Goal: Information Seeking & Learning: Learn about a topic

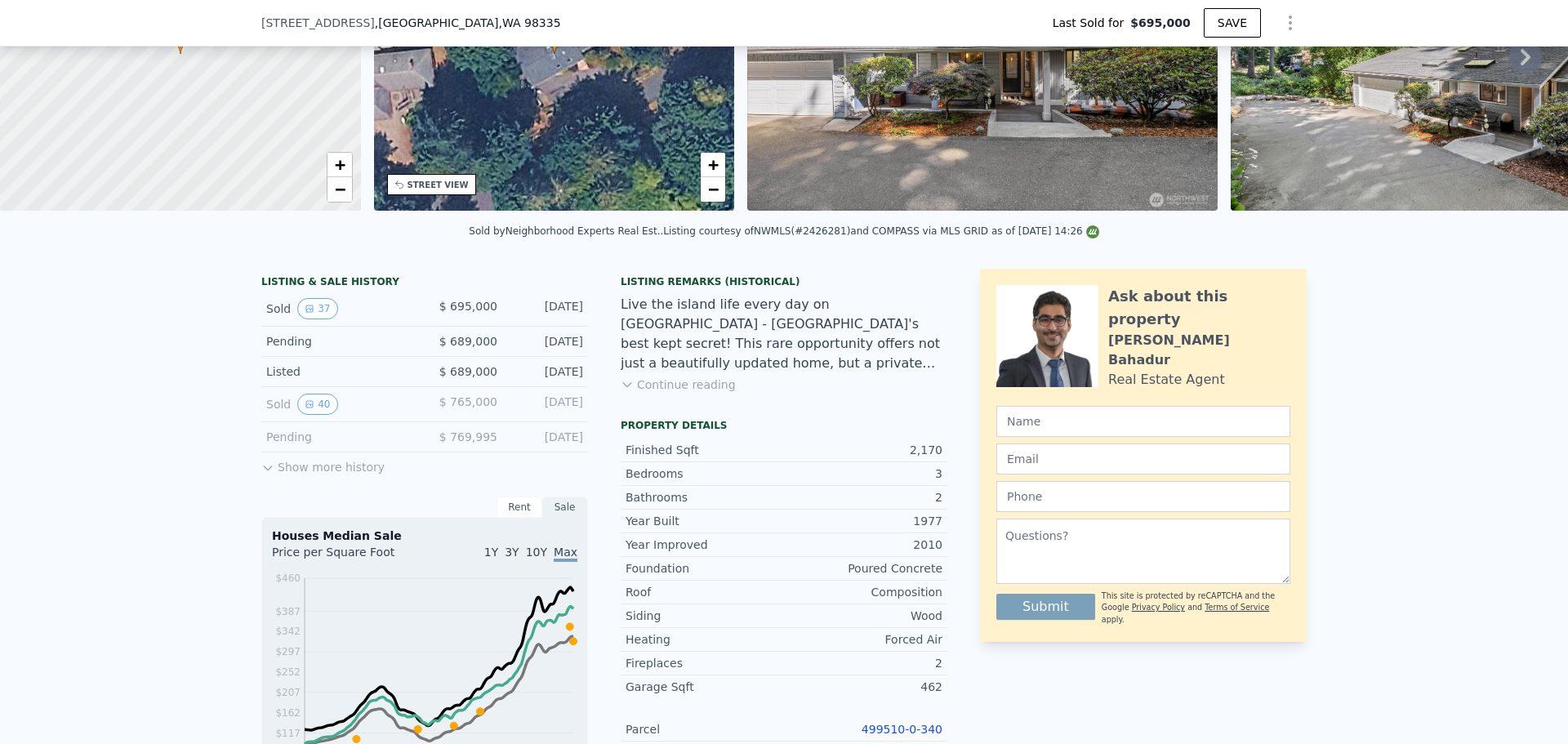
scroll to position [239, 0]
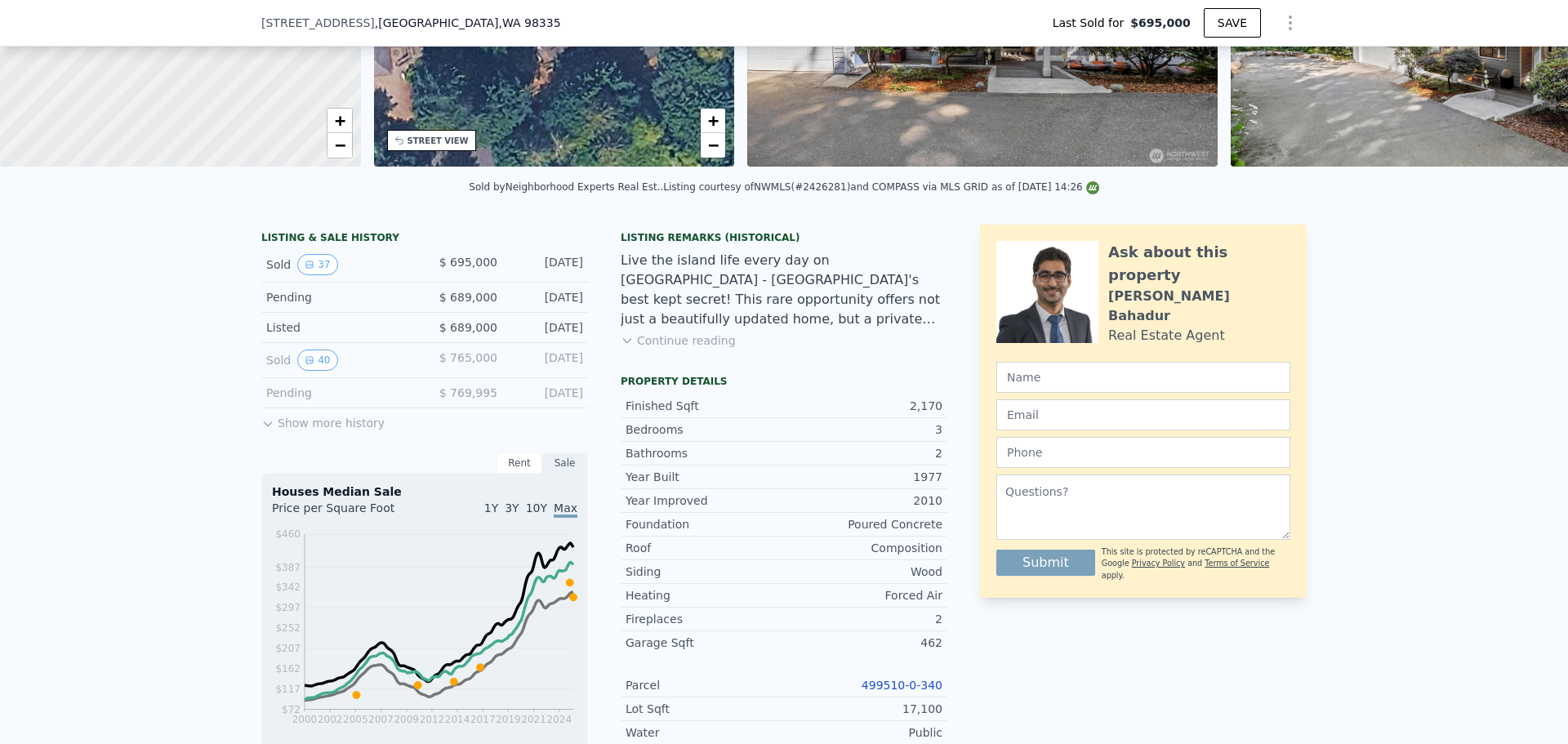
click at [316, 371] on button "40" at bounding box center [317, 360] width 40 height 21
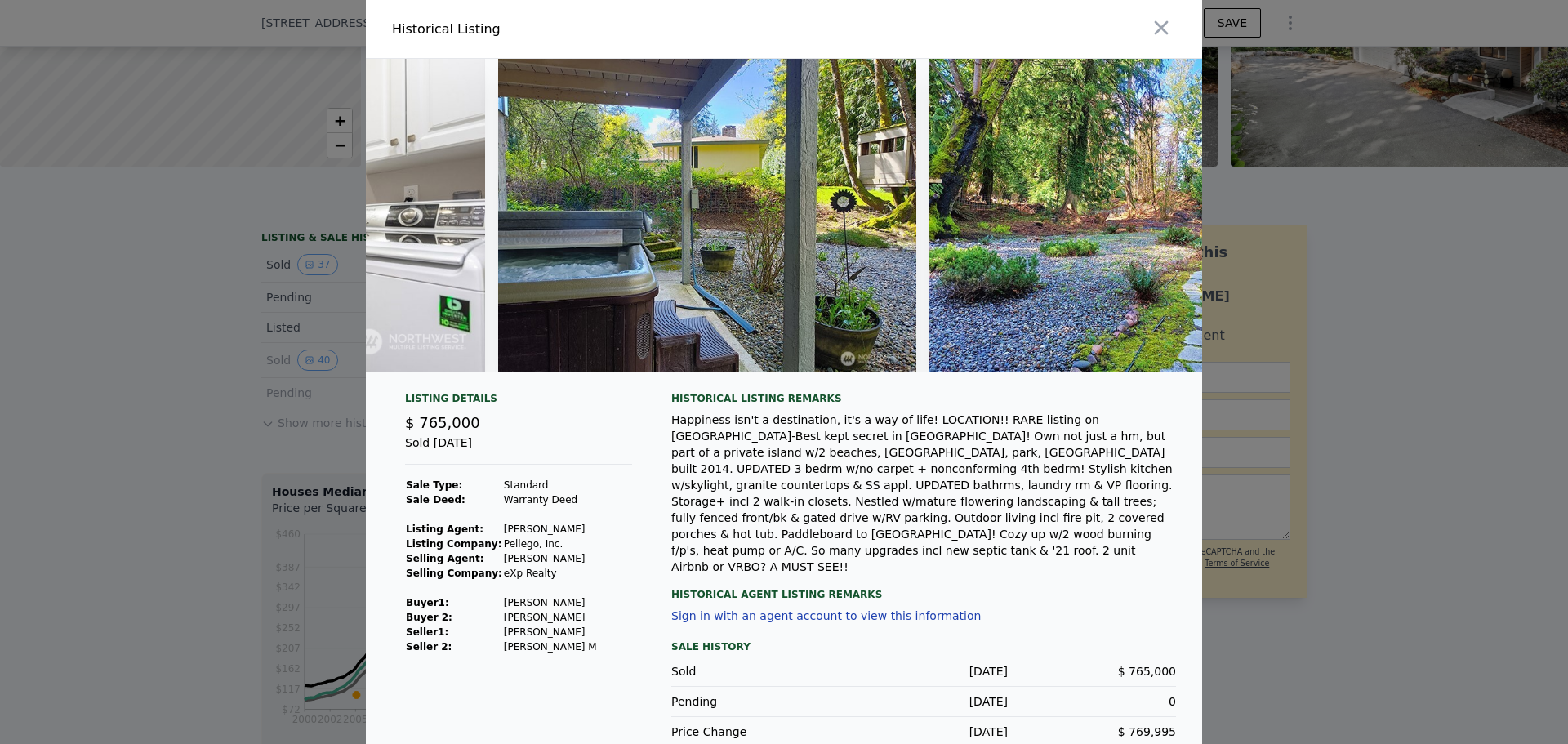
scroll to position [0, 12305]
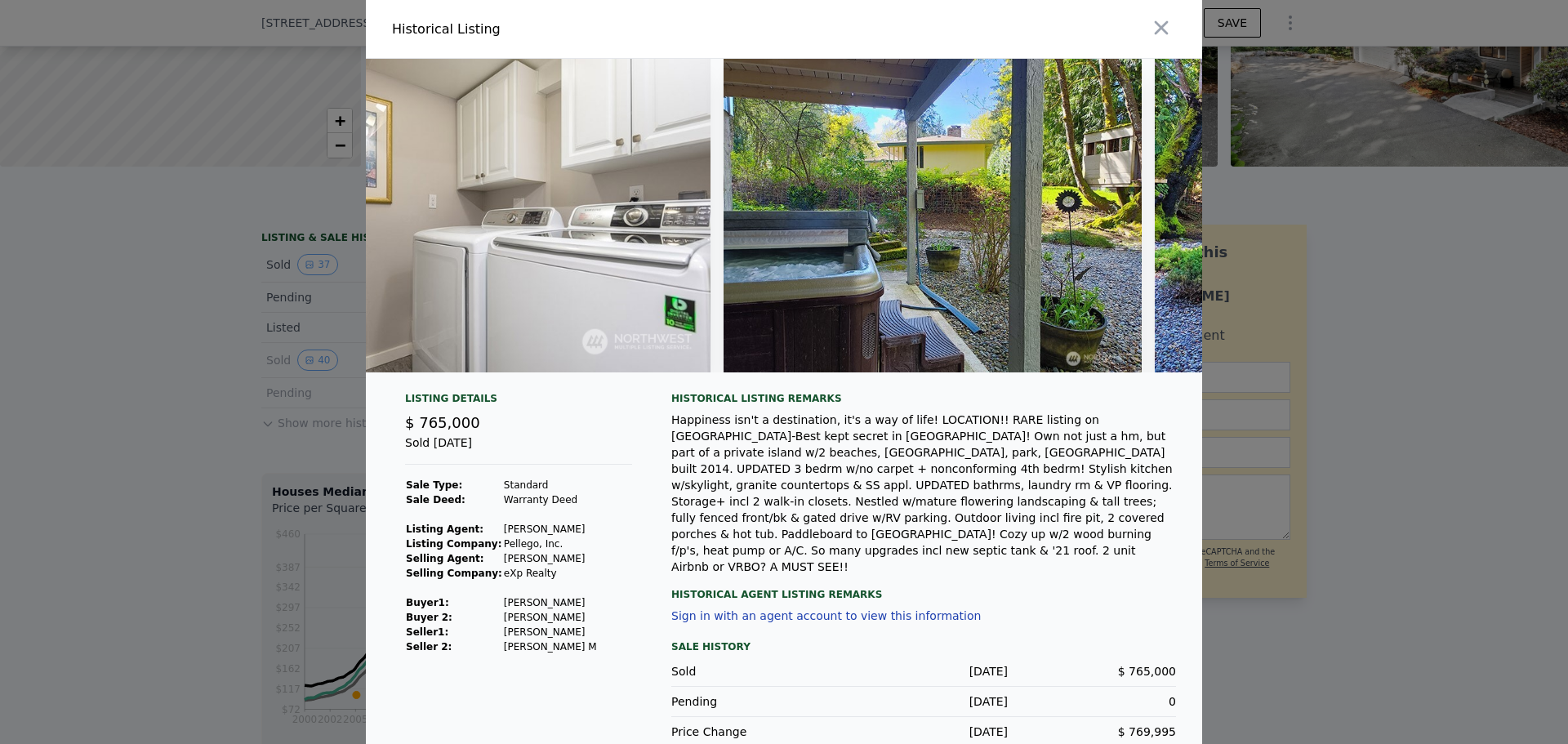
click at [89, 468] on div at bounding box center [784, 372] width 1568 height 744
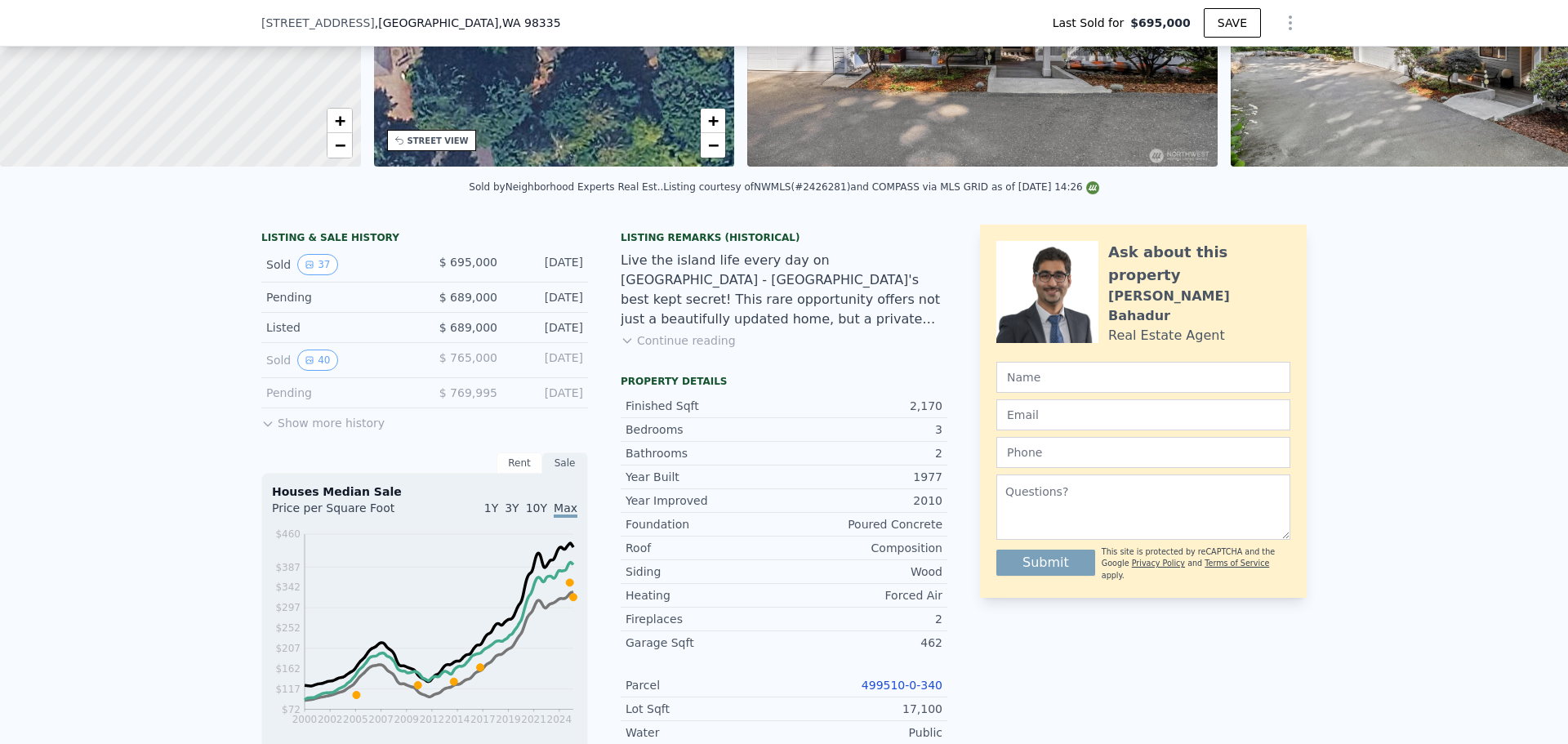
click at [291, 431] on button "Show more history" at bounding box center [322, 420] width 123 height 23
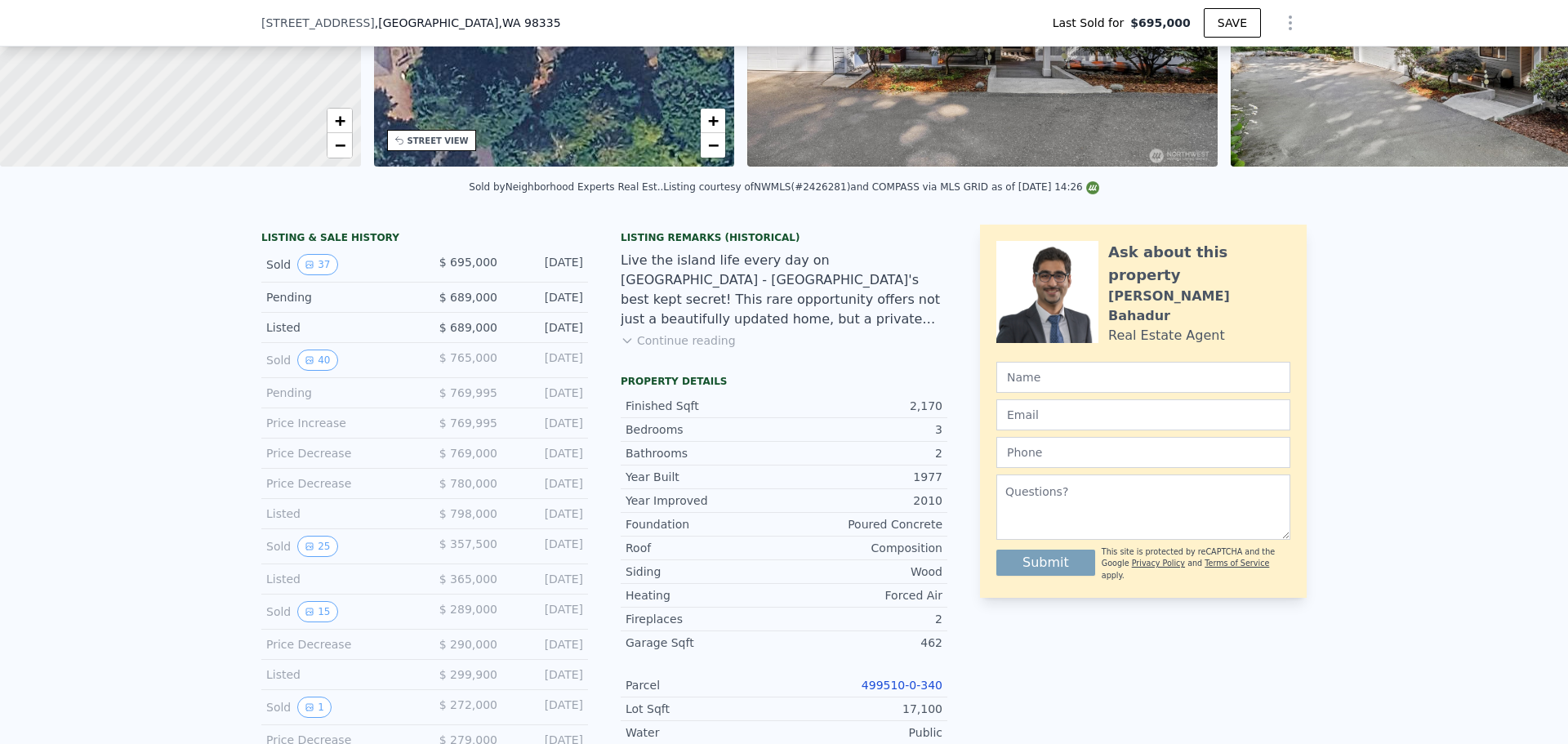
click at [309, 557] on button "25" at bounding box center [317, 547] width 40 height 21
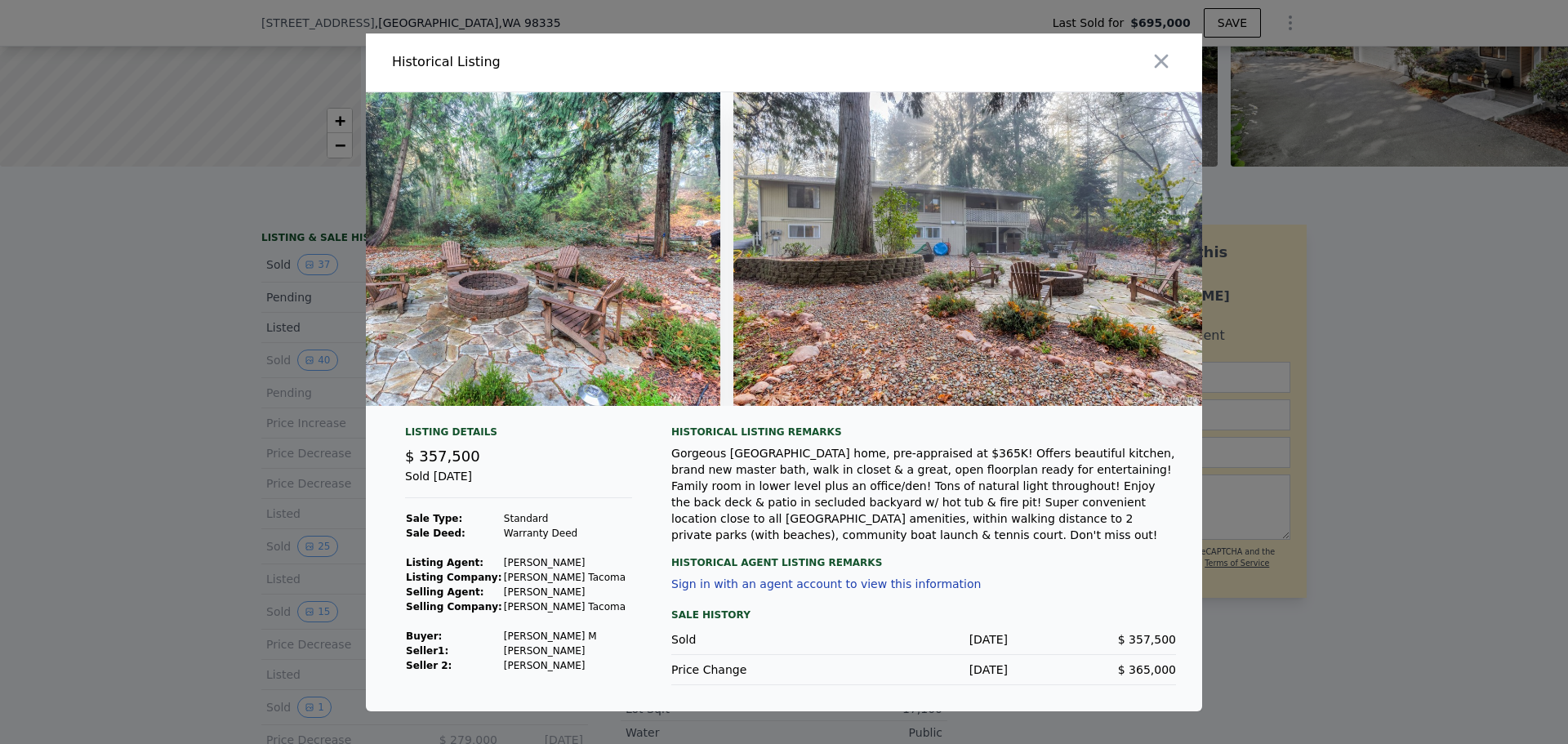
scroll to position [0, 10455]
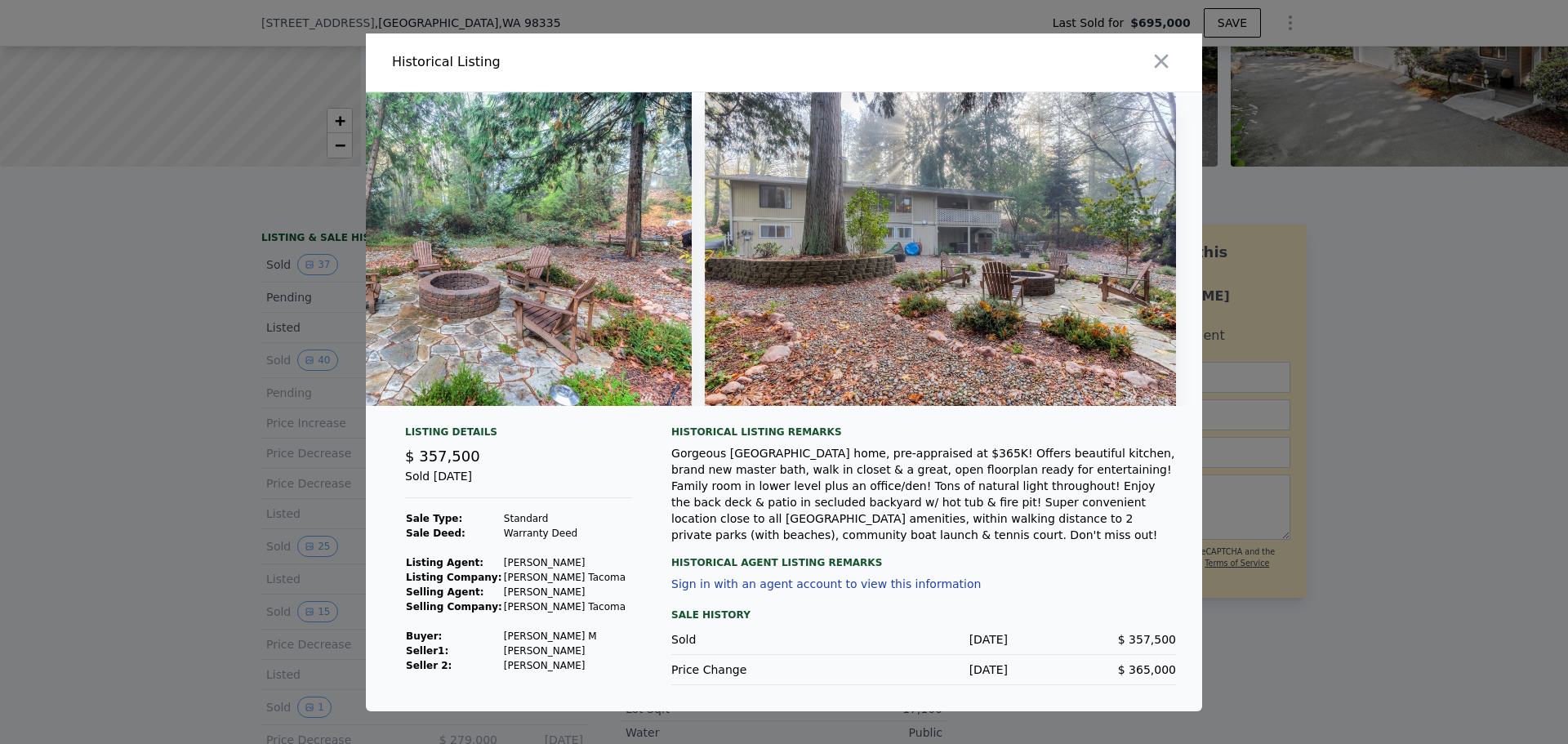
click at [1397, 362] on div at bounding box center [784, 372] width 1568 height 744
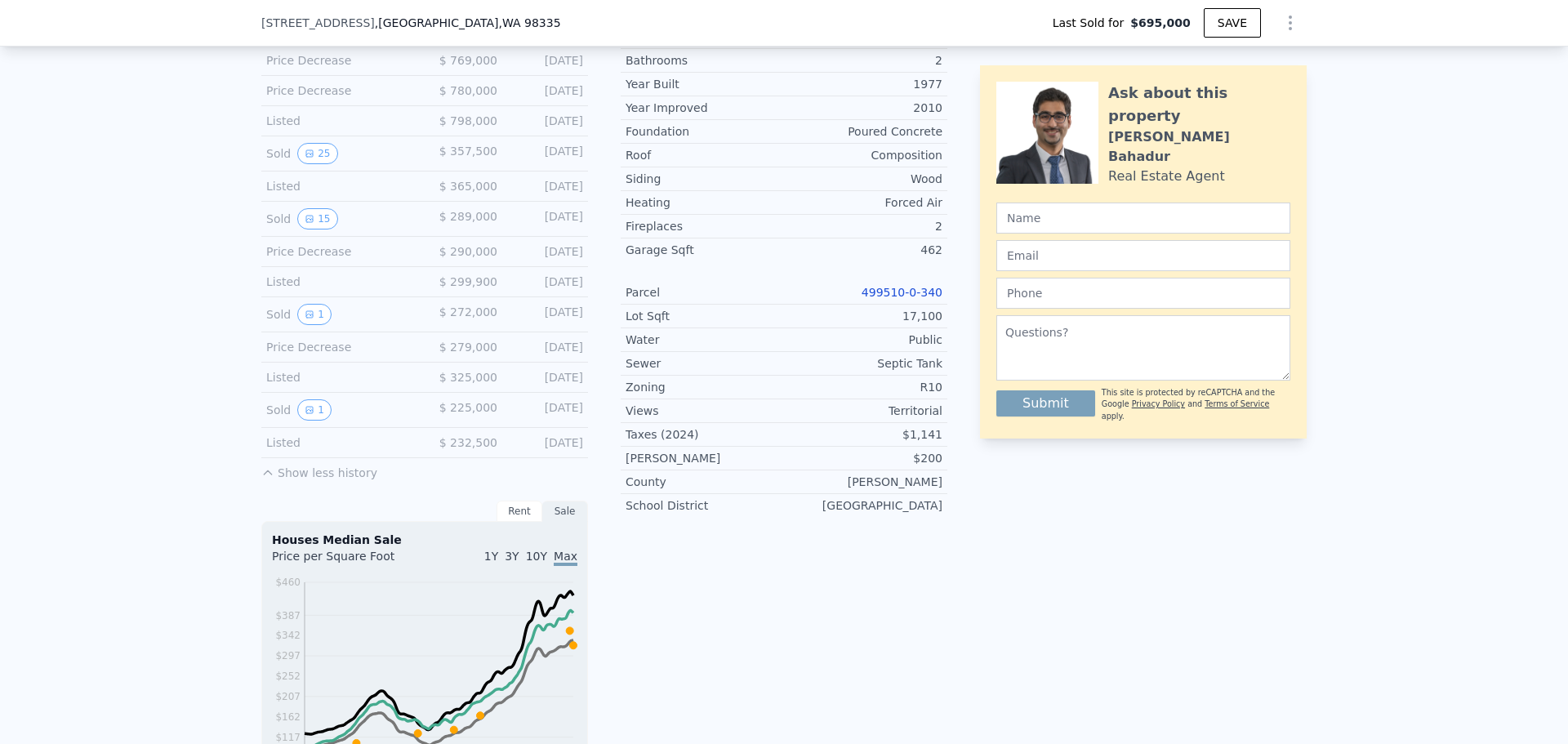
scroll to position [648, 0]
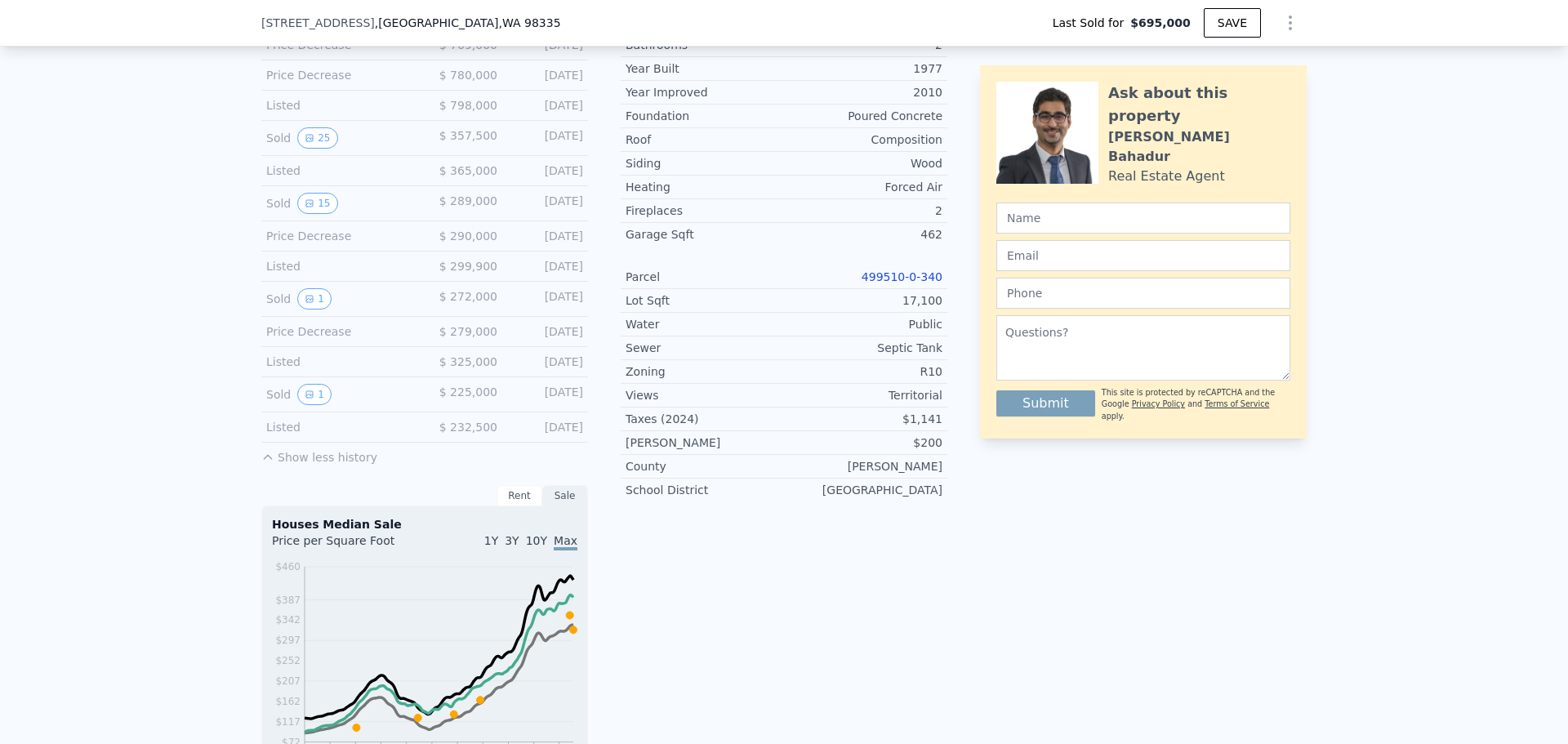
click at [310, 405] on button "1" at bounding box center [314, 395] width 35 height 21
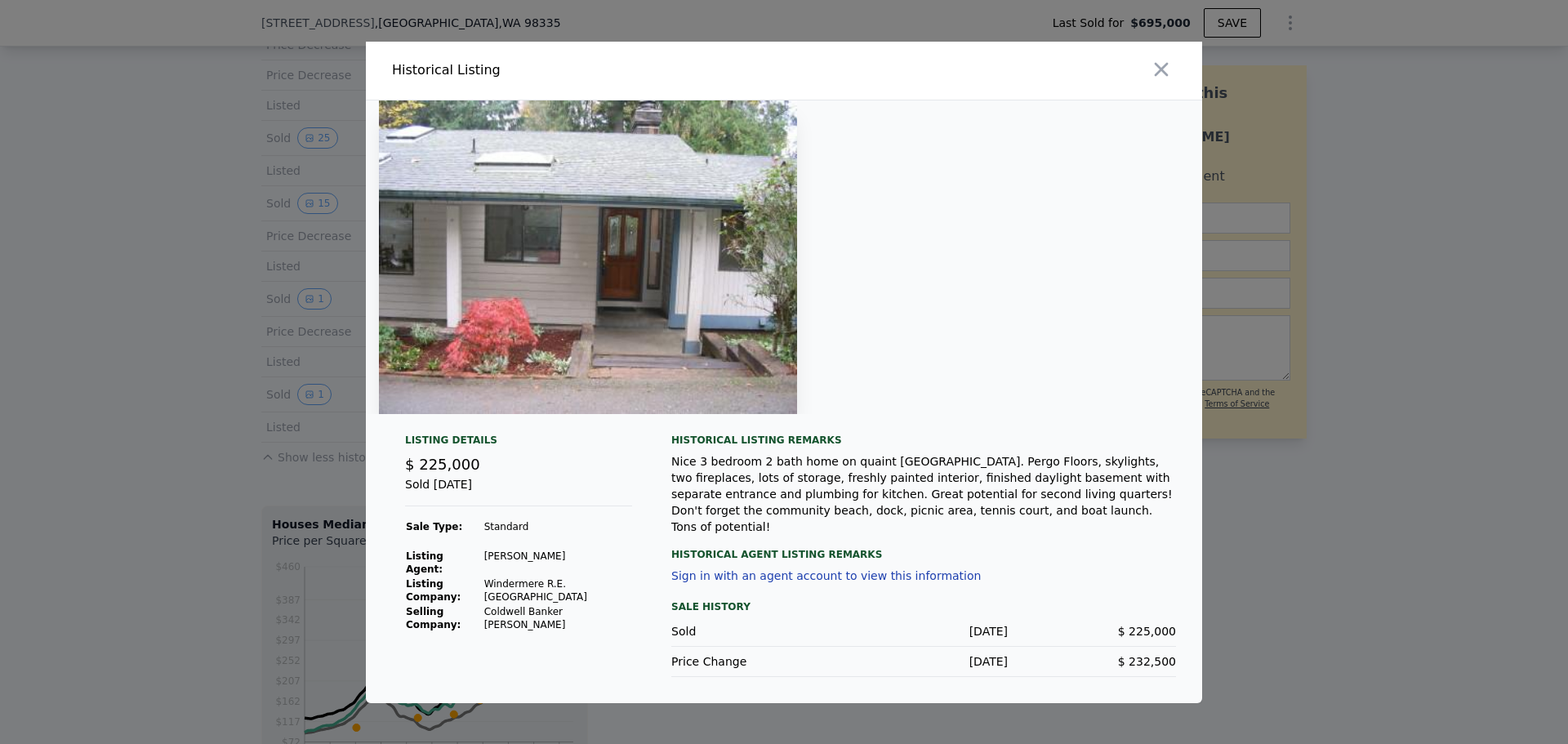
click at [228, 398] on div at bounding box center [784, 372] width 1568 height 744
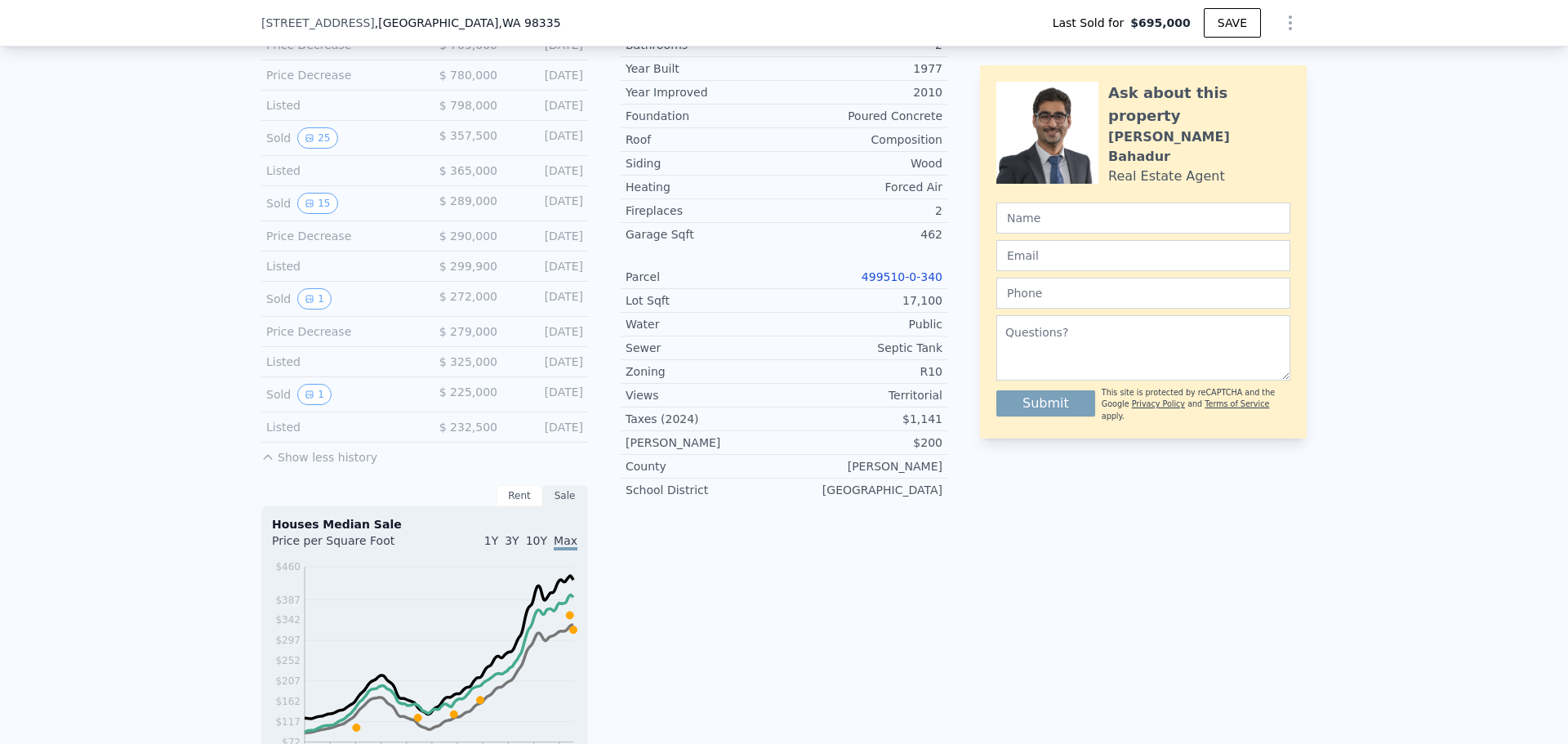
click at [306, 302] on icon "View historical data" at bounding box center [309, 299] width 6 height 6
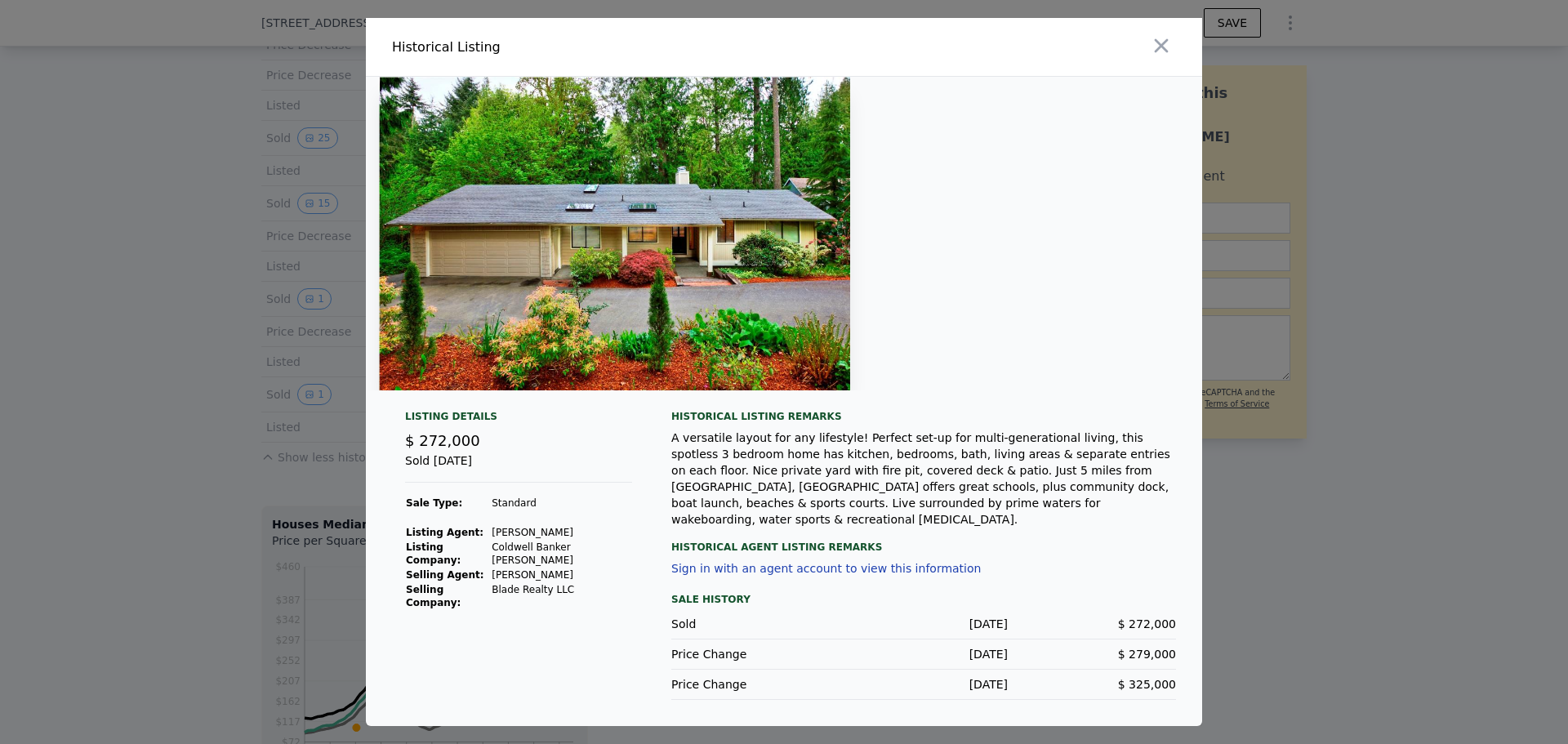
click at [190, 324] on div at bounding box center [784, 372] width 1568 height 744
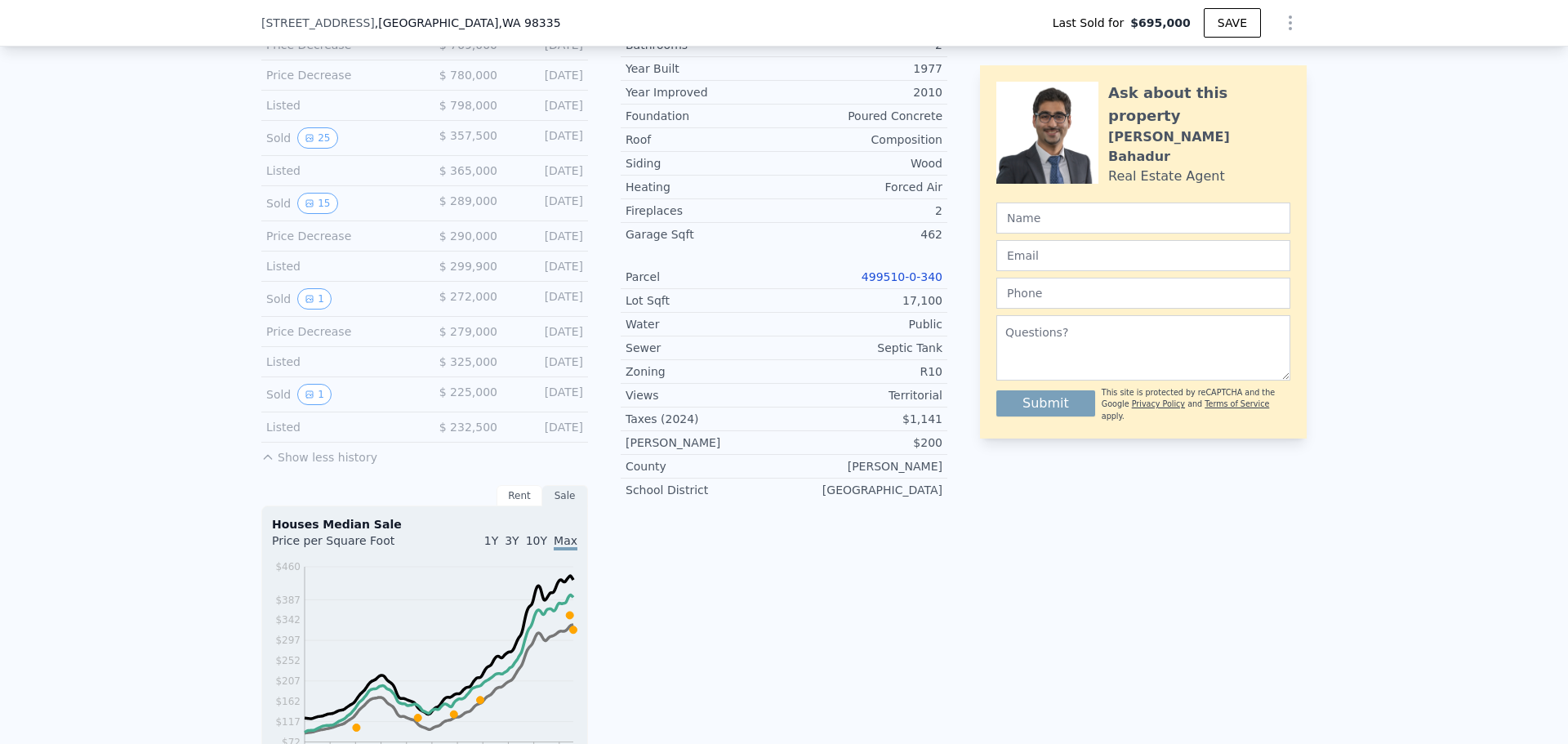
click at [298, 214] on button "15" at bounding box center [317, 204] width 40 height 21
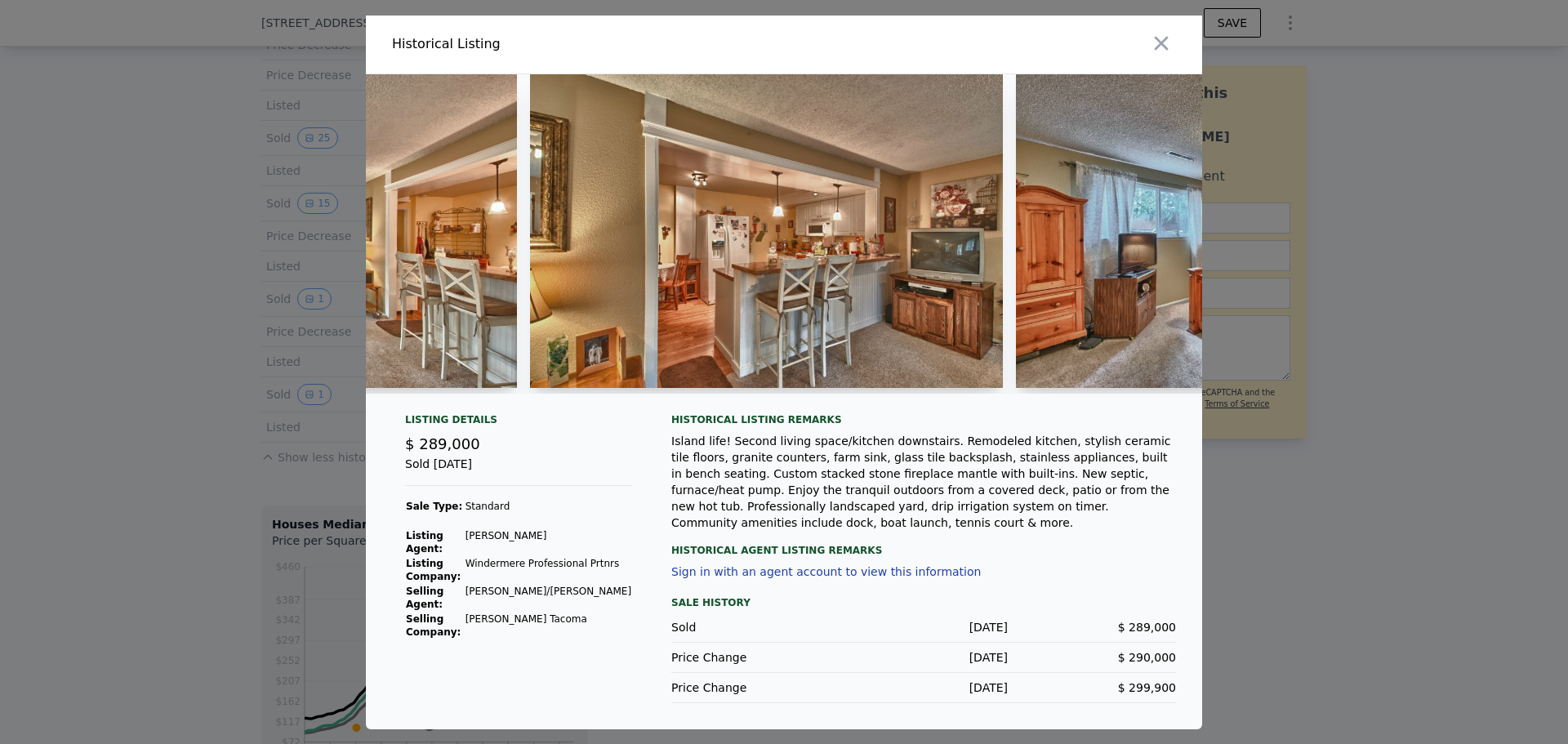
scroll to position [0, 3481]
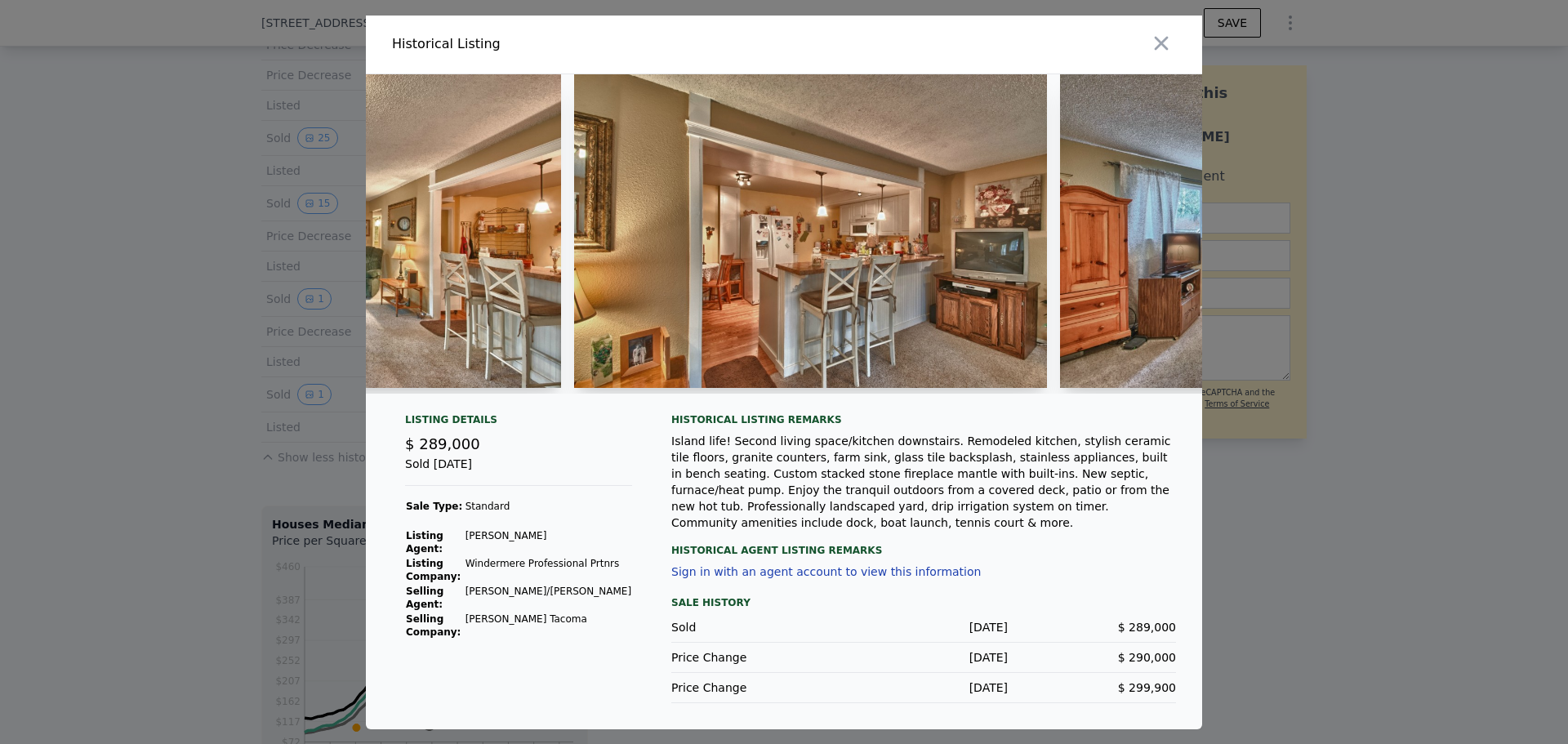
click at [1002, 385] on img at bounding box center [810, 231] width 473 height 314
type input "$ 1,006,000"
type input "$ 189,673"
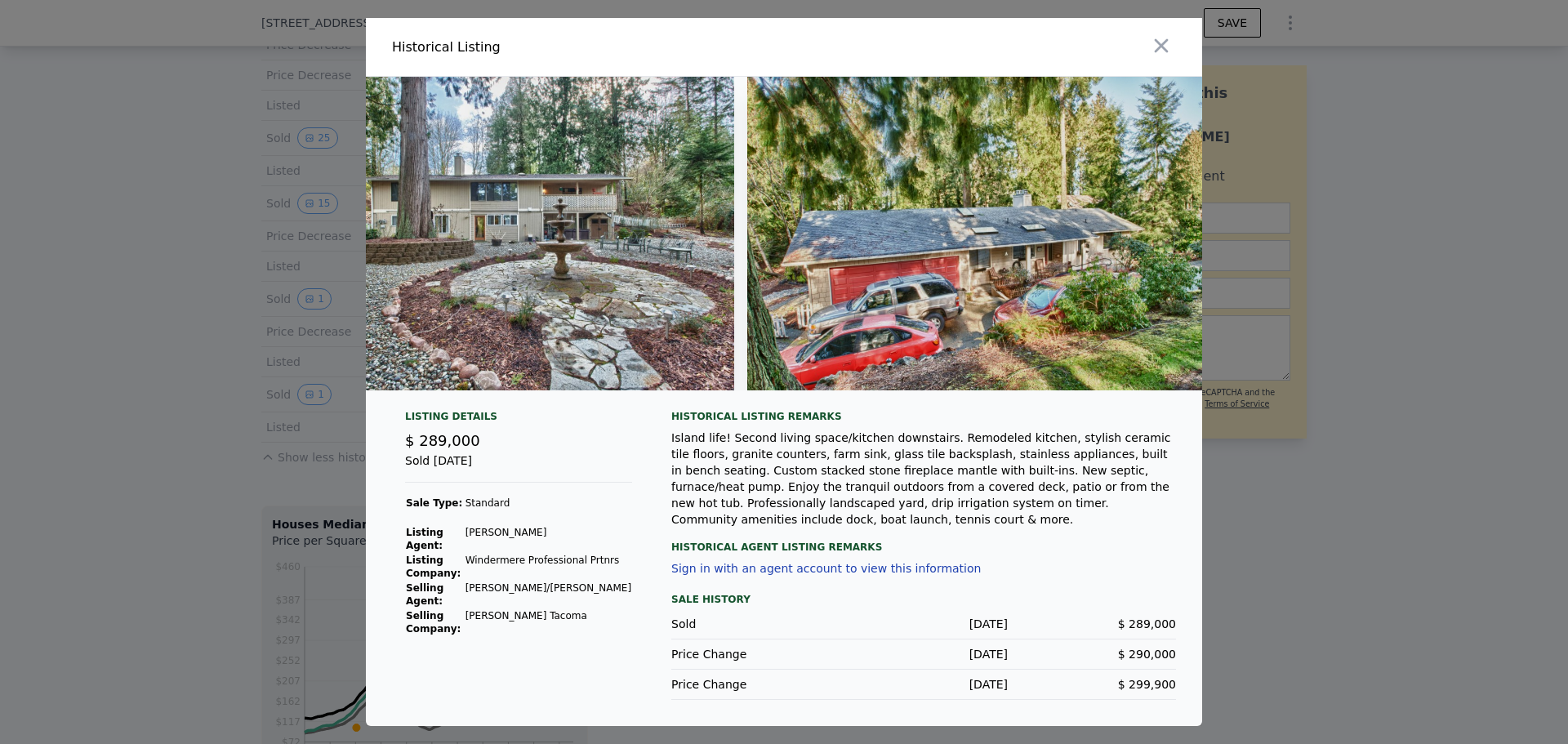
scroll to position [0, 6267]
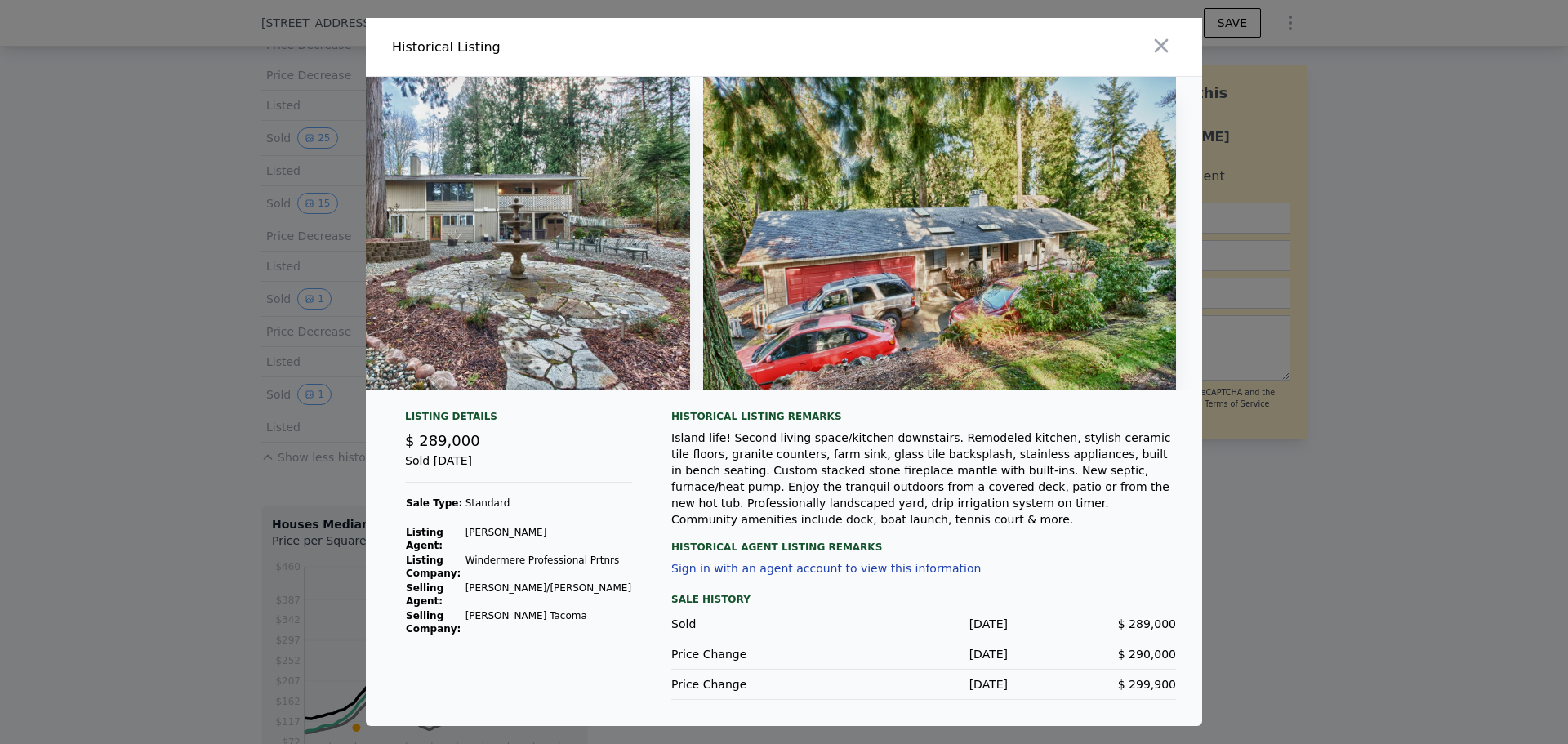
click at [202, 364] on div at bounding box center [784, 372] width 1568 height 744
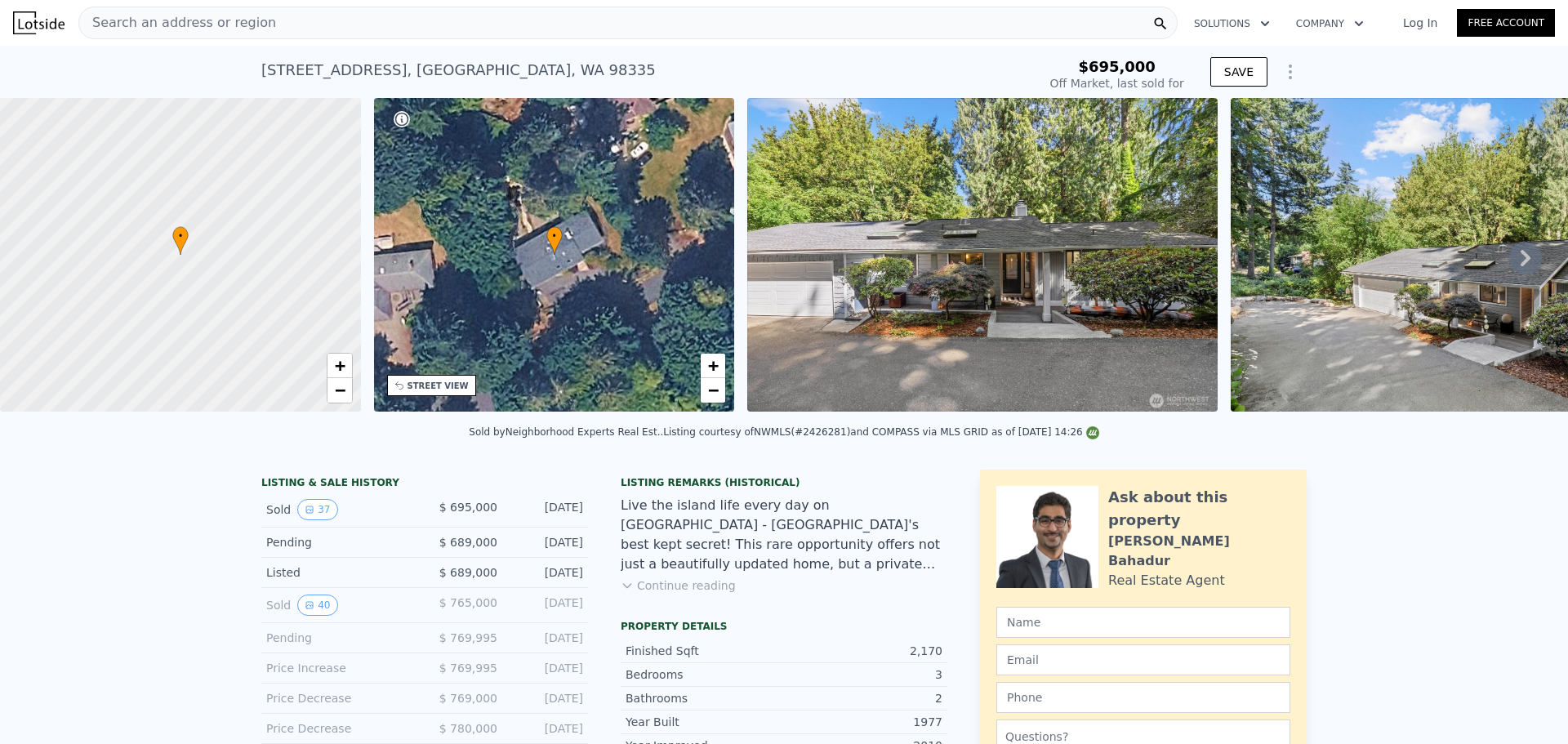
scroll to position [403, 0]
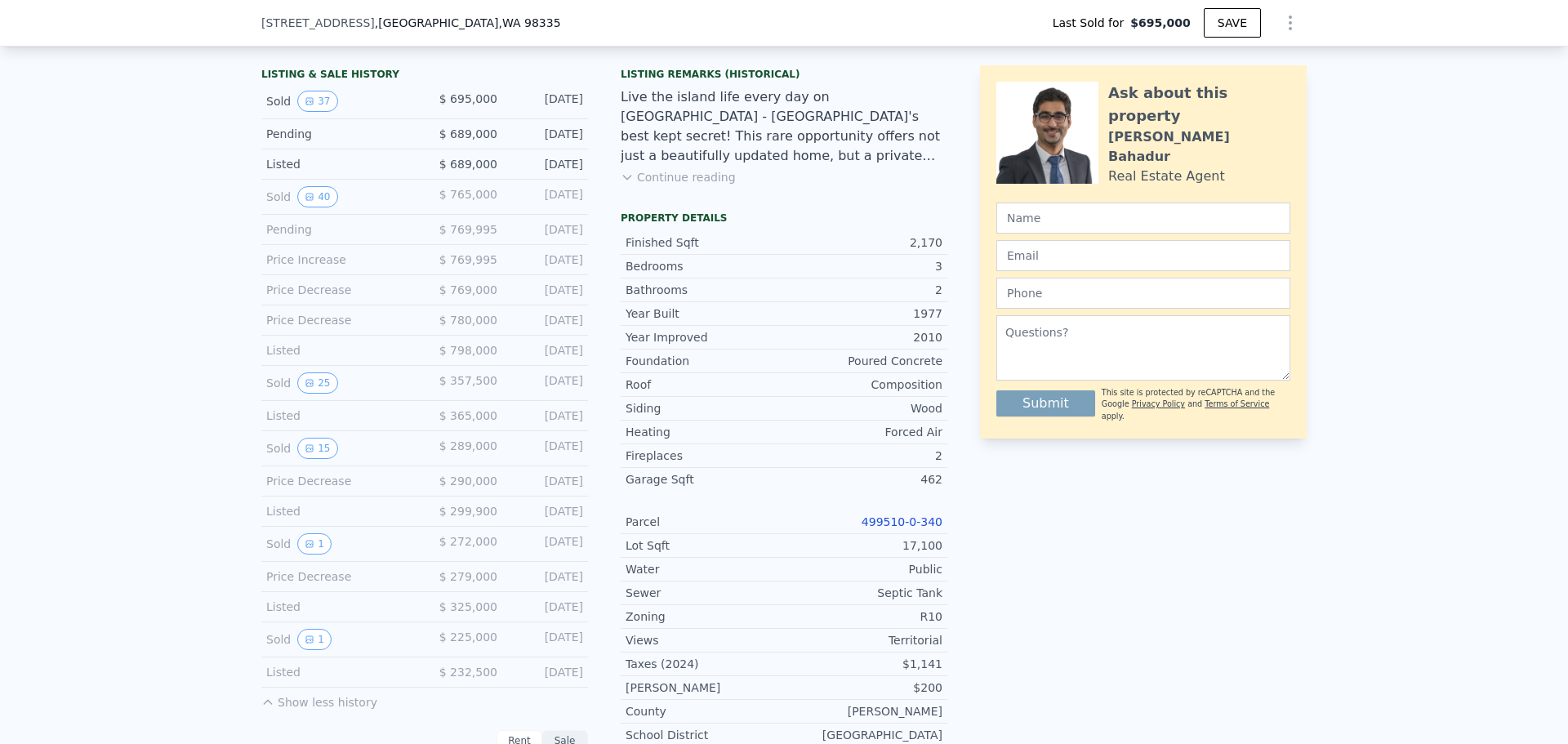
click at [312, 394] on button "25" at bounding box center [317, 383] width 40 height 21
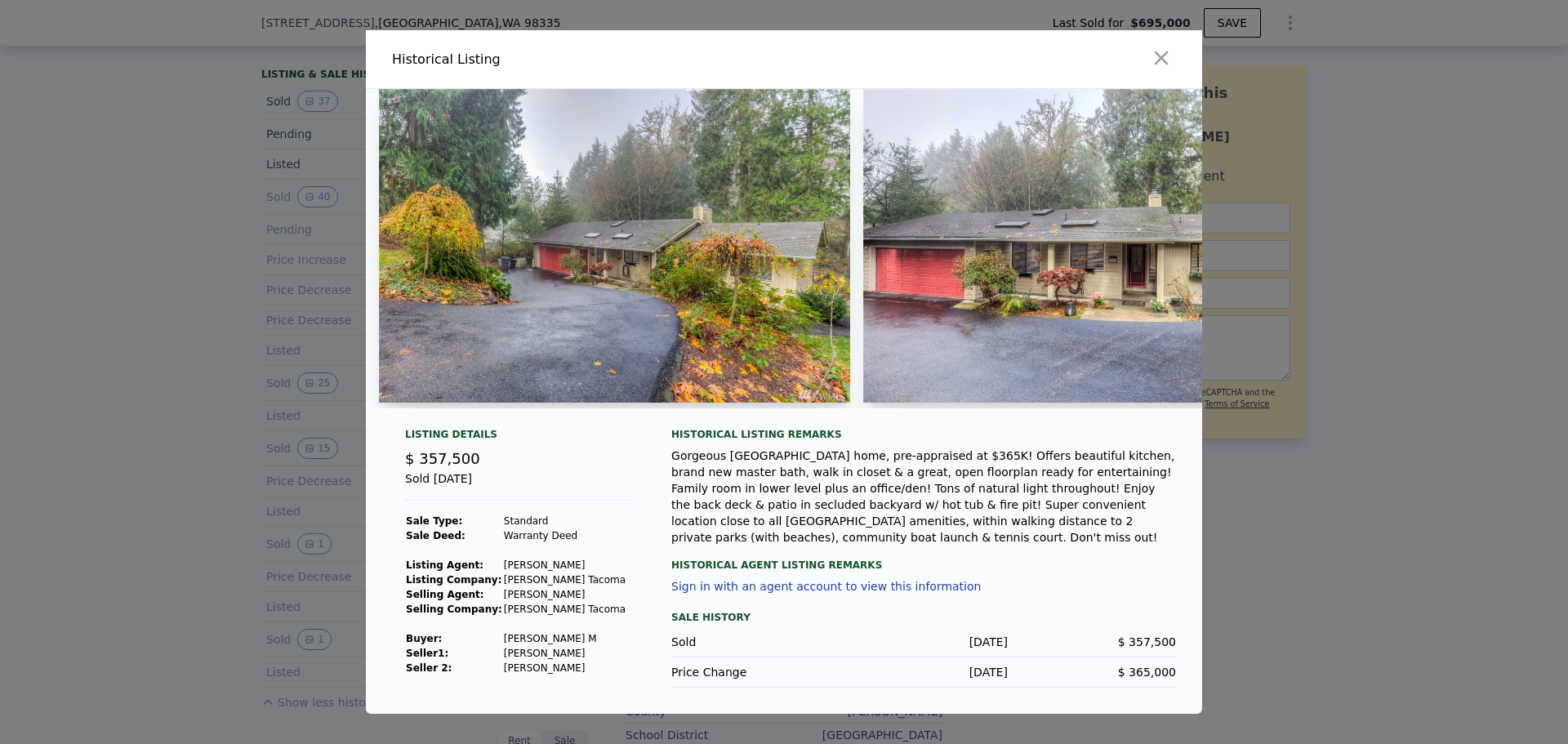
click at [219, 351] on div at bounding box center [784, 372] width 1568 height 744
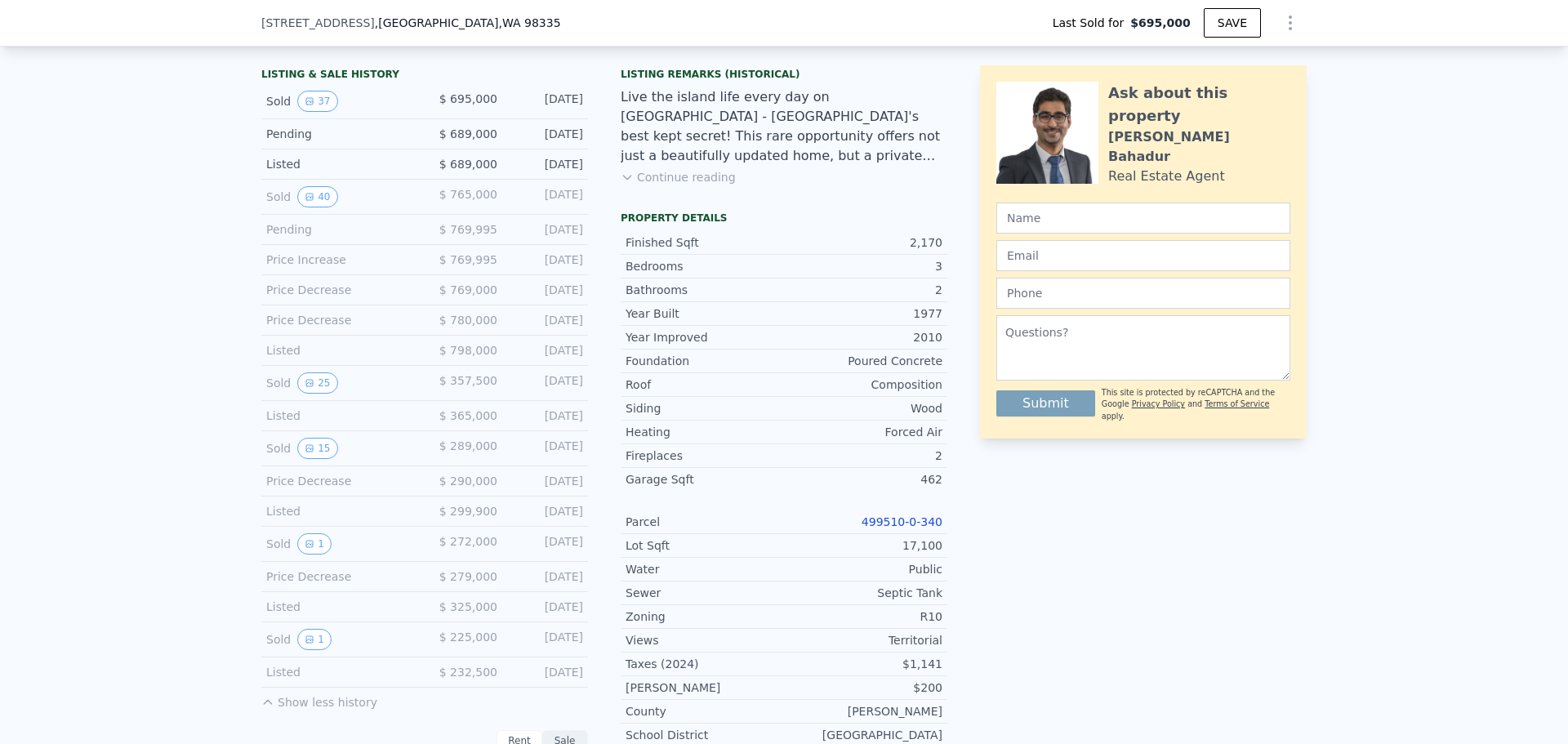
click at [305, 453] on icon "View historical data" at bounding box center [309, 448] width 10 height 10
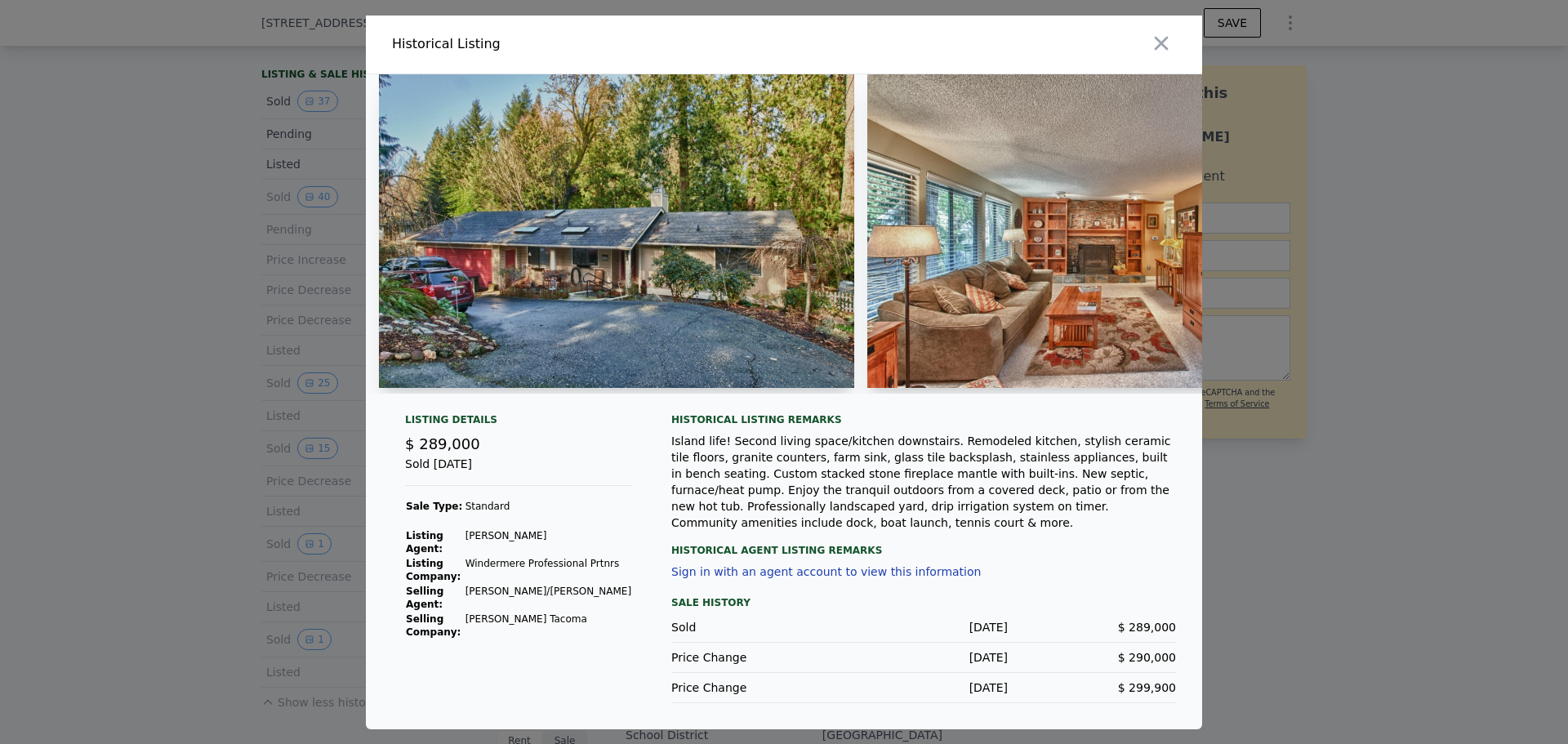
click at [205, 359] on div at bounding box center [784, 372] width 1568 height 744
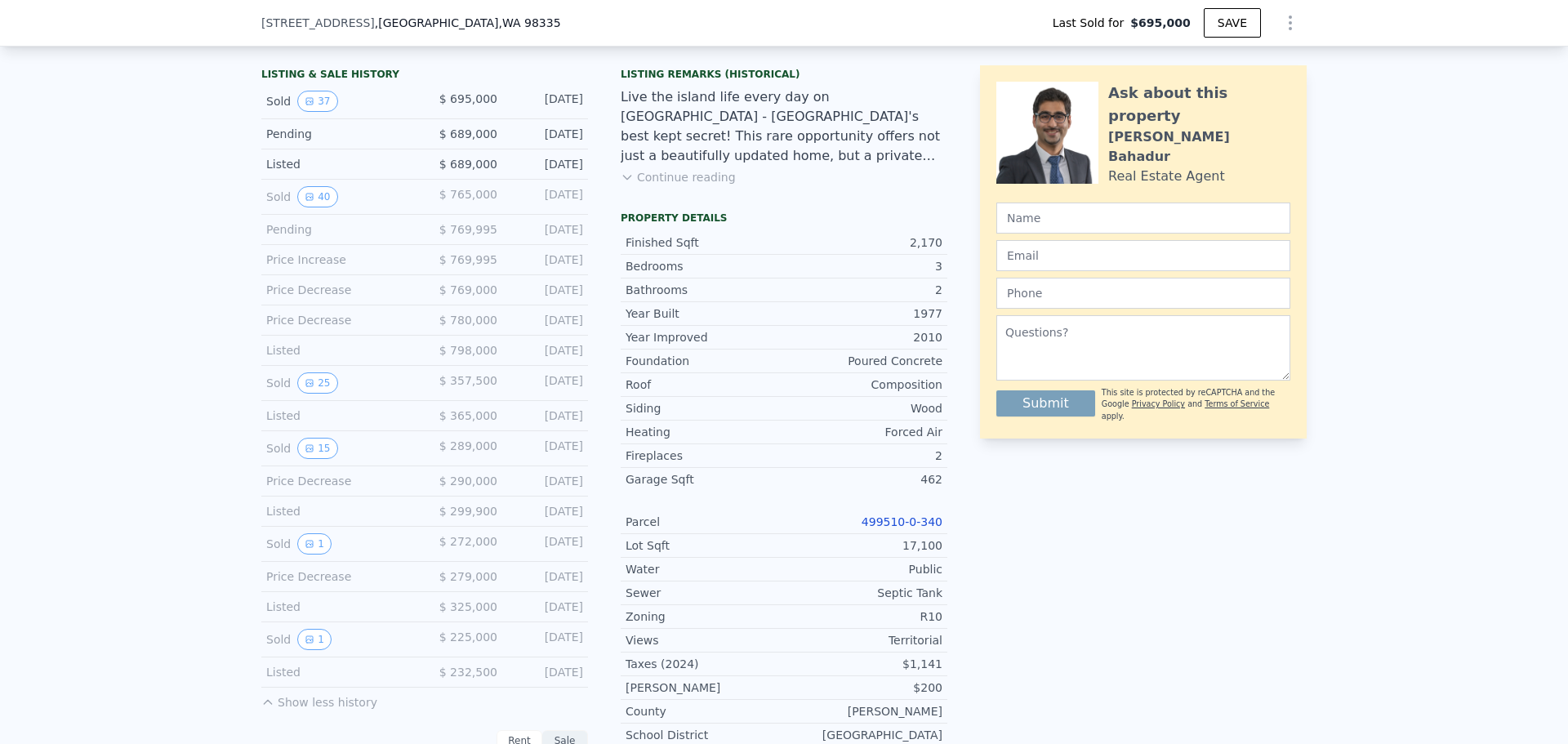
click at [298, 540] on div "Sold 1 $ 272,000 [DATE]" at bounding box center [425, 545] width 327 height 36
click at [306, 548] on icon "View historical data" at bounding box center [309, 544] width 6 height 6
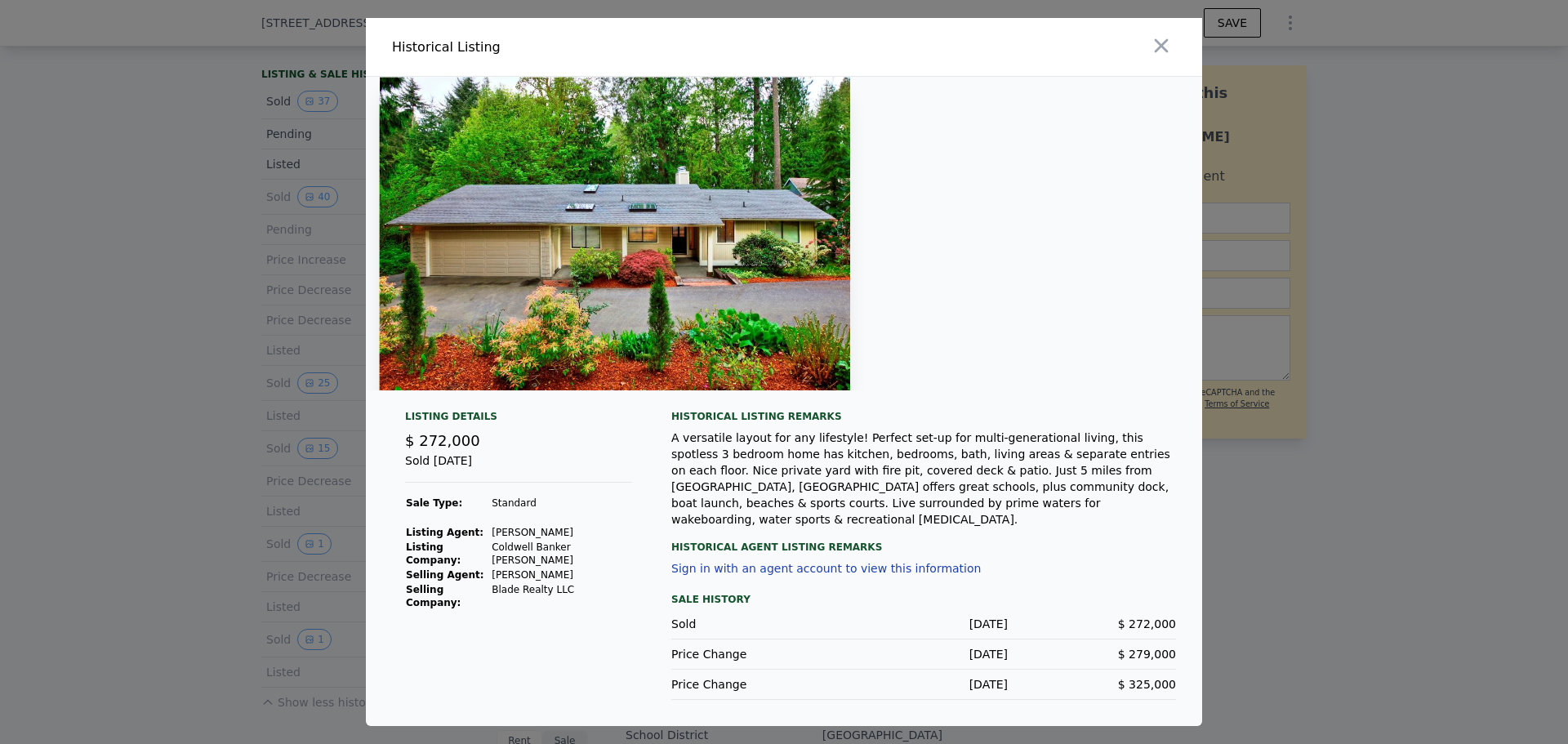
click at [147, 420] on div at bounding box center [784, 372] width 1568 height 744
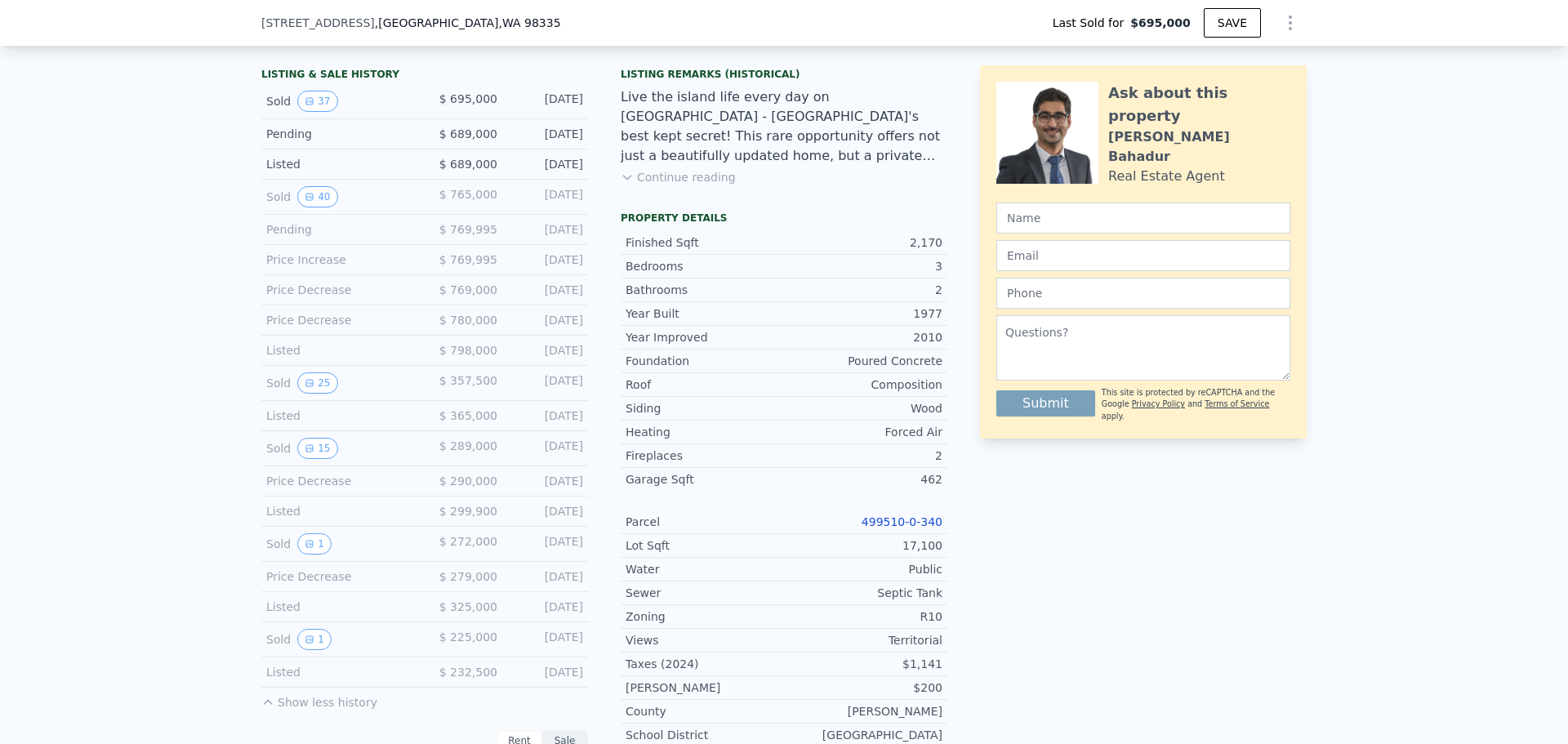
click at [329, 641] on div "Sold 1" at bounding box center [339, 640] width 146 height 21
click at [308, 646] on button "1" at bounding box center [314, 640] width 35 height 21
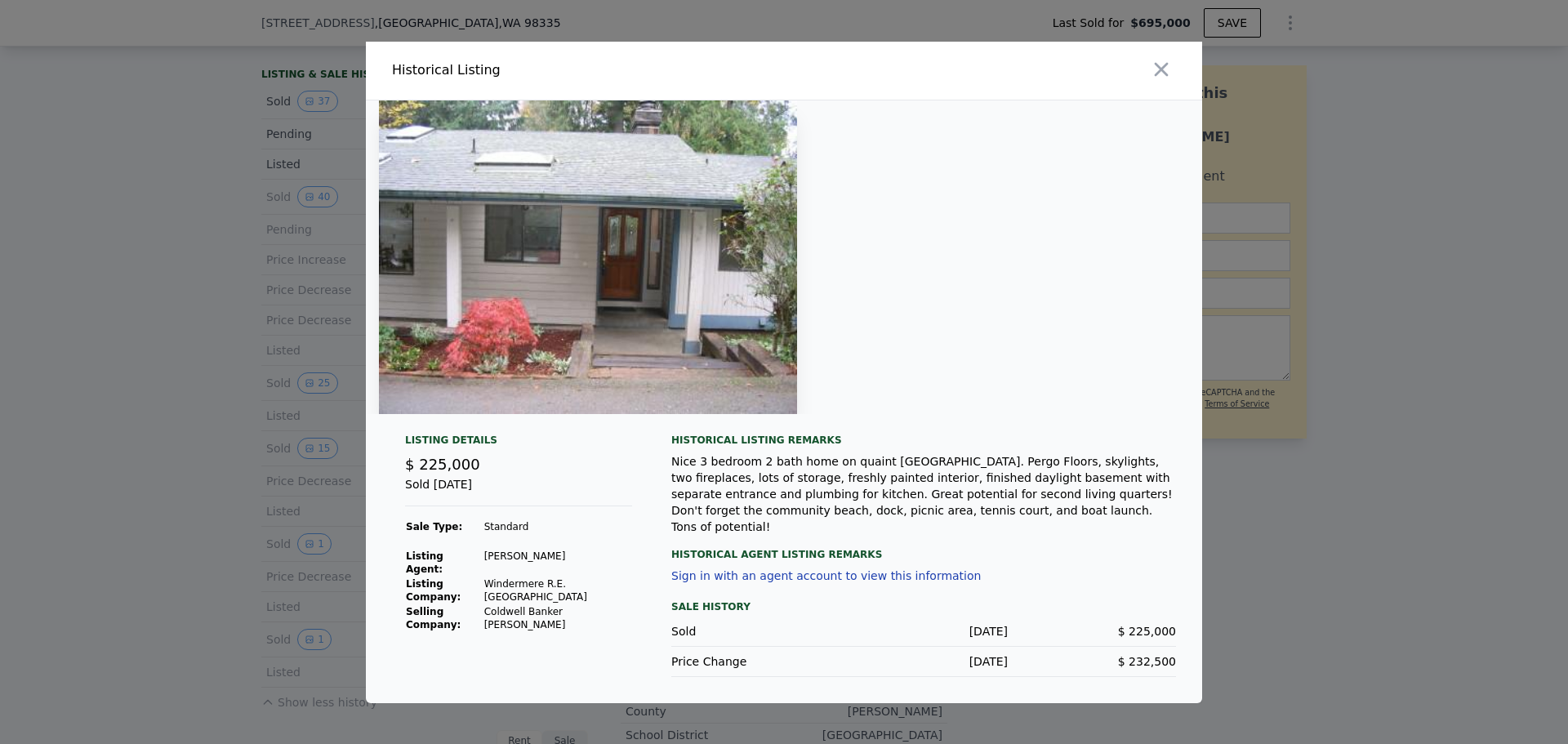
click at [128, 442] on div at bounding box center [784, 372] width 1568 height 744
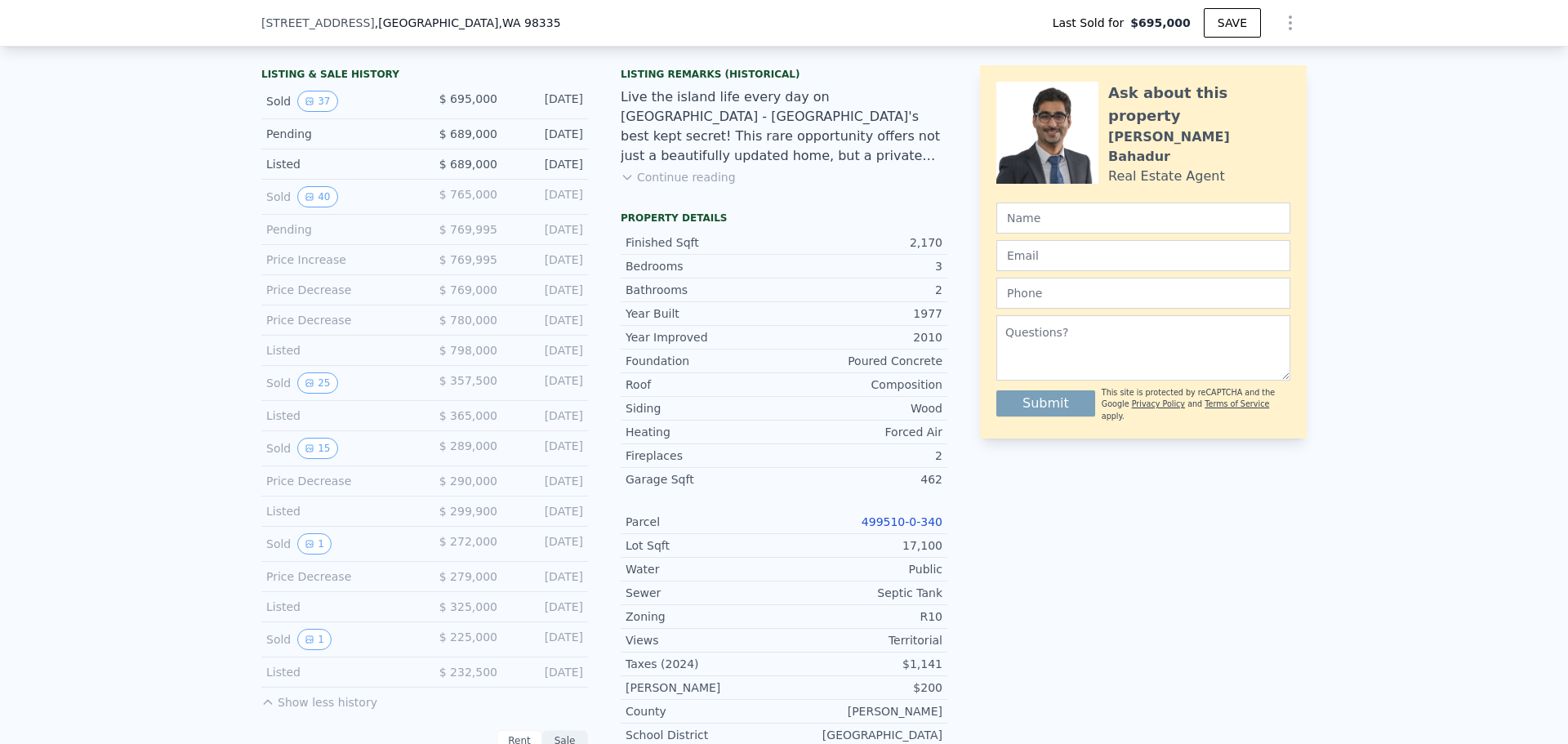
click at [314, 553] on button "1" at bounding box center [314, 544] width 35 height 21
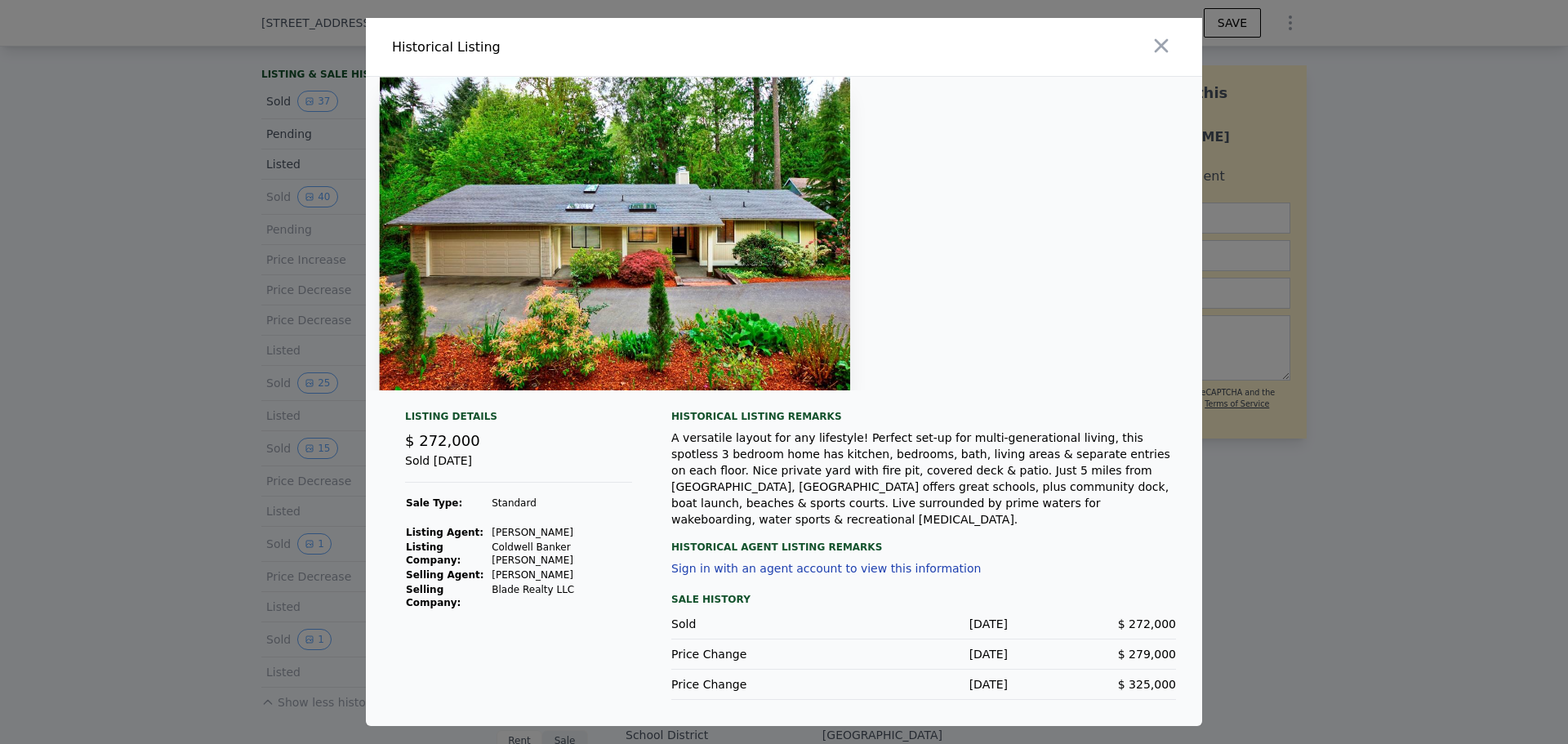
click at [149, 475] on div at bounding box center [784, 372] width 1568 height 744
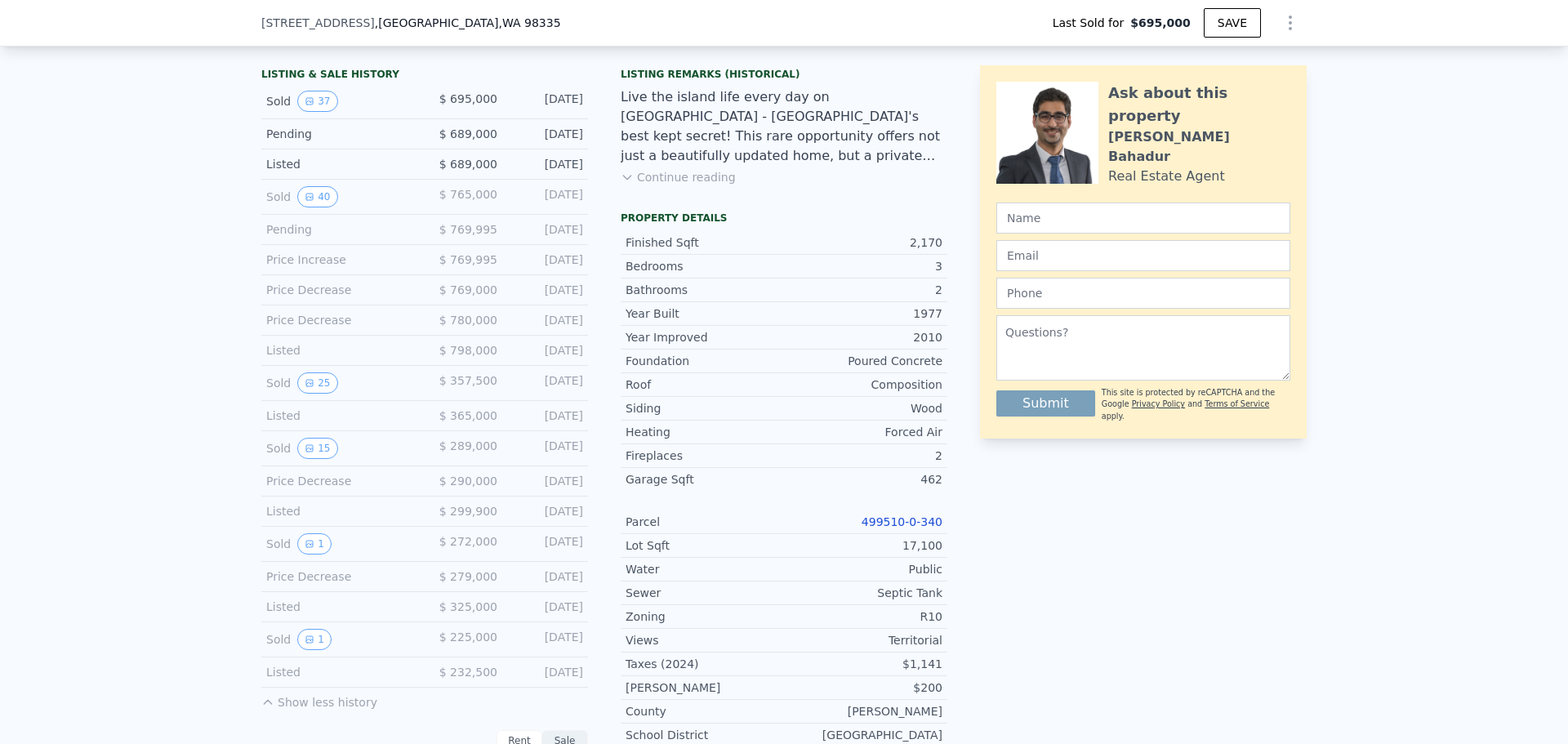
click at [307, 460] on button "15" at bounding box center [317, 449] width 40 height 21
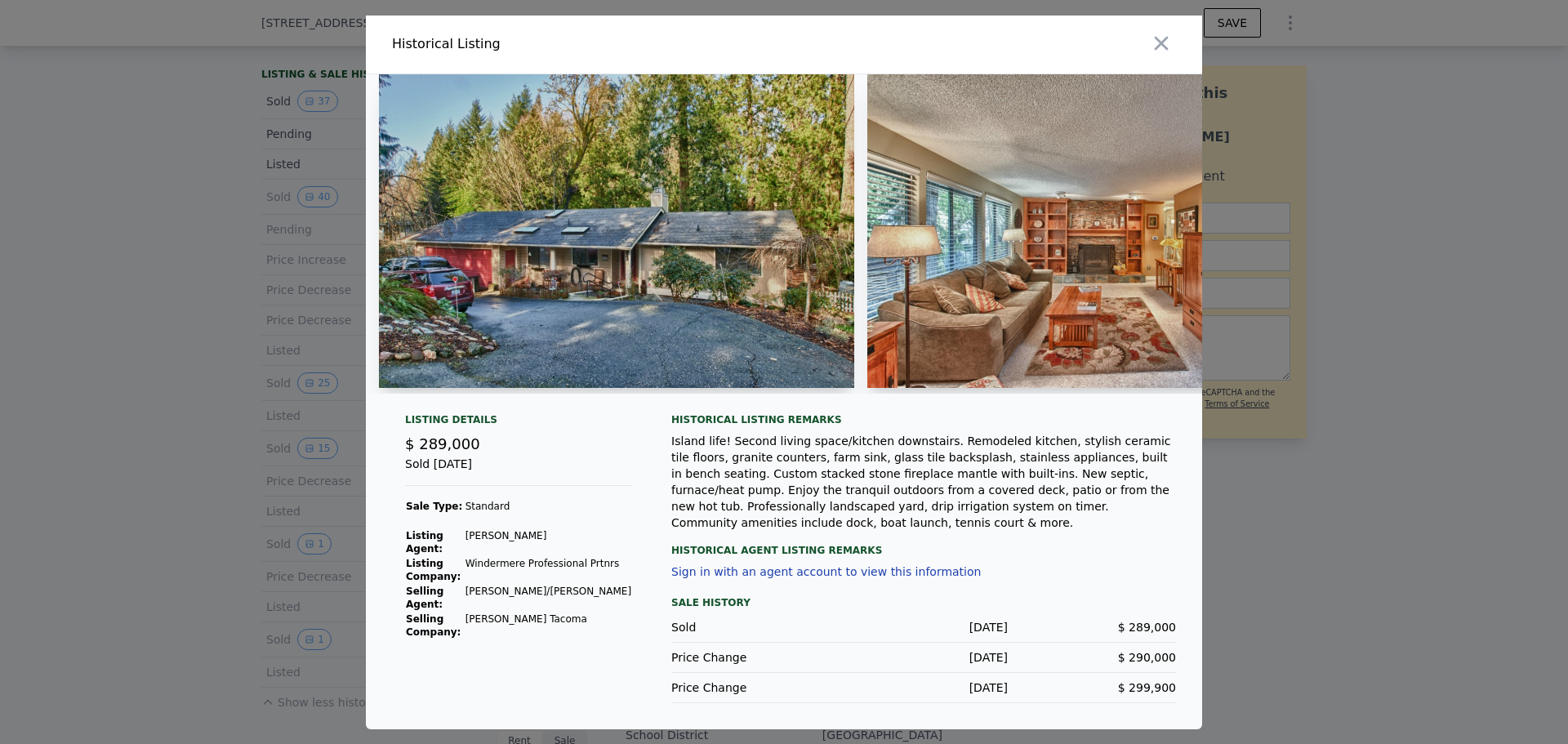
click at [137, 412] on div at bounding box center [784, 372] width 1568 height 744
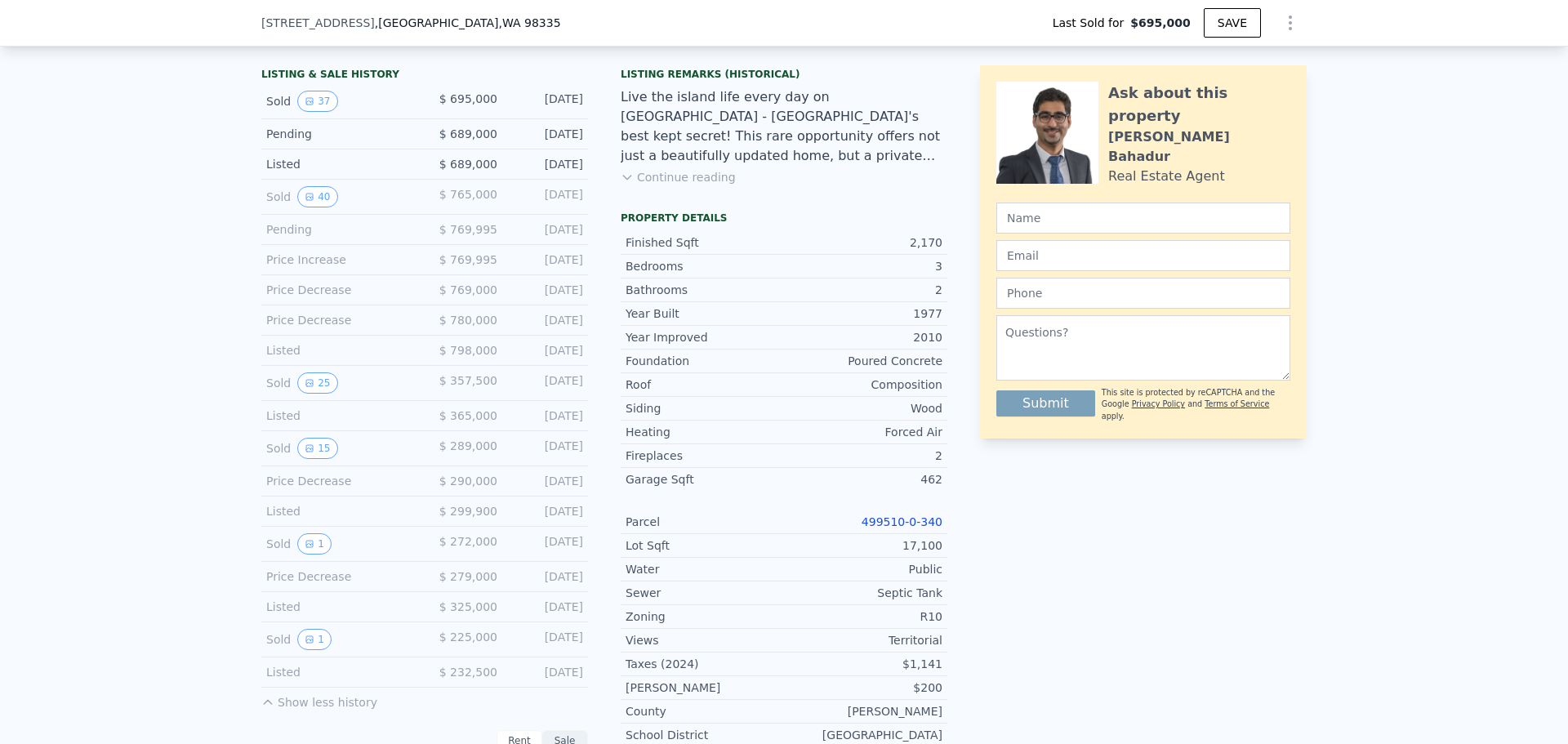
click at [314, 394] on button "25" at bounding box center [317, 383] width 40 height 21
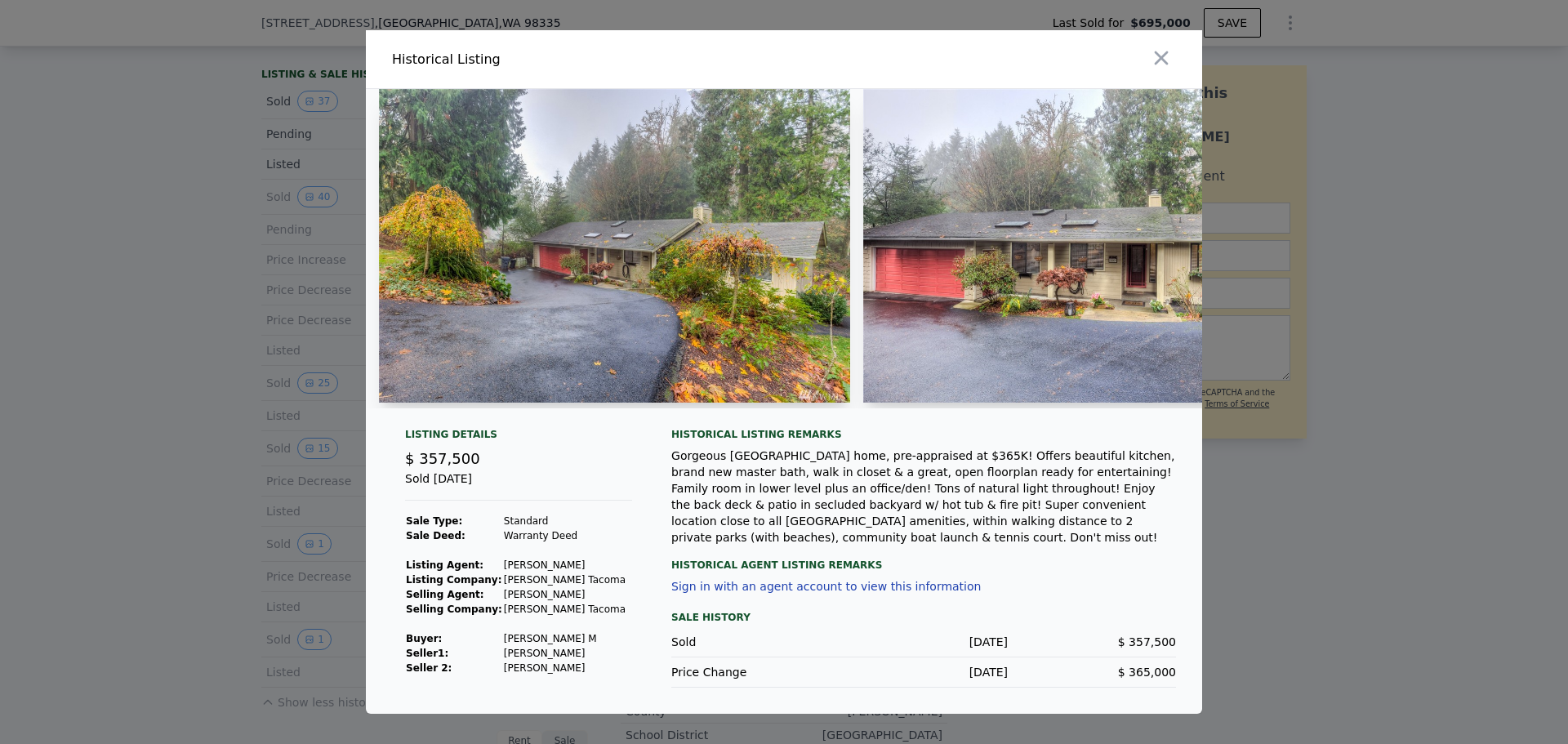
click at [168, 347] on div at bounding box center [784, 372] width 1568 height 744
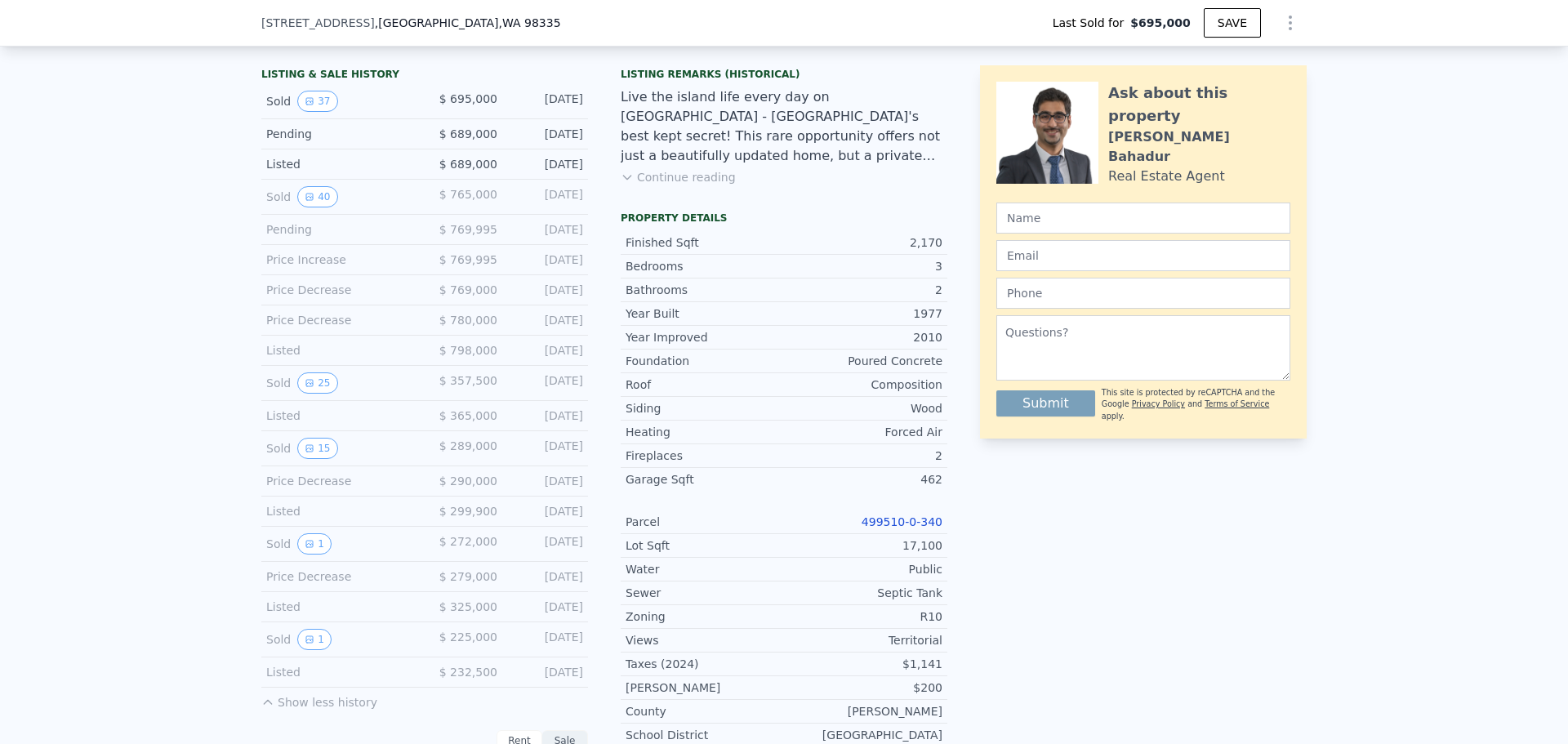
click at [305, 202] on icon "View historical data" at bounding box center [309, 196] width 10 height 10
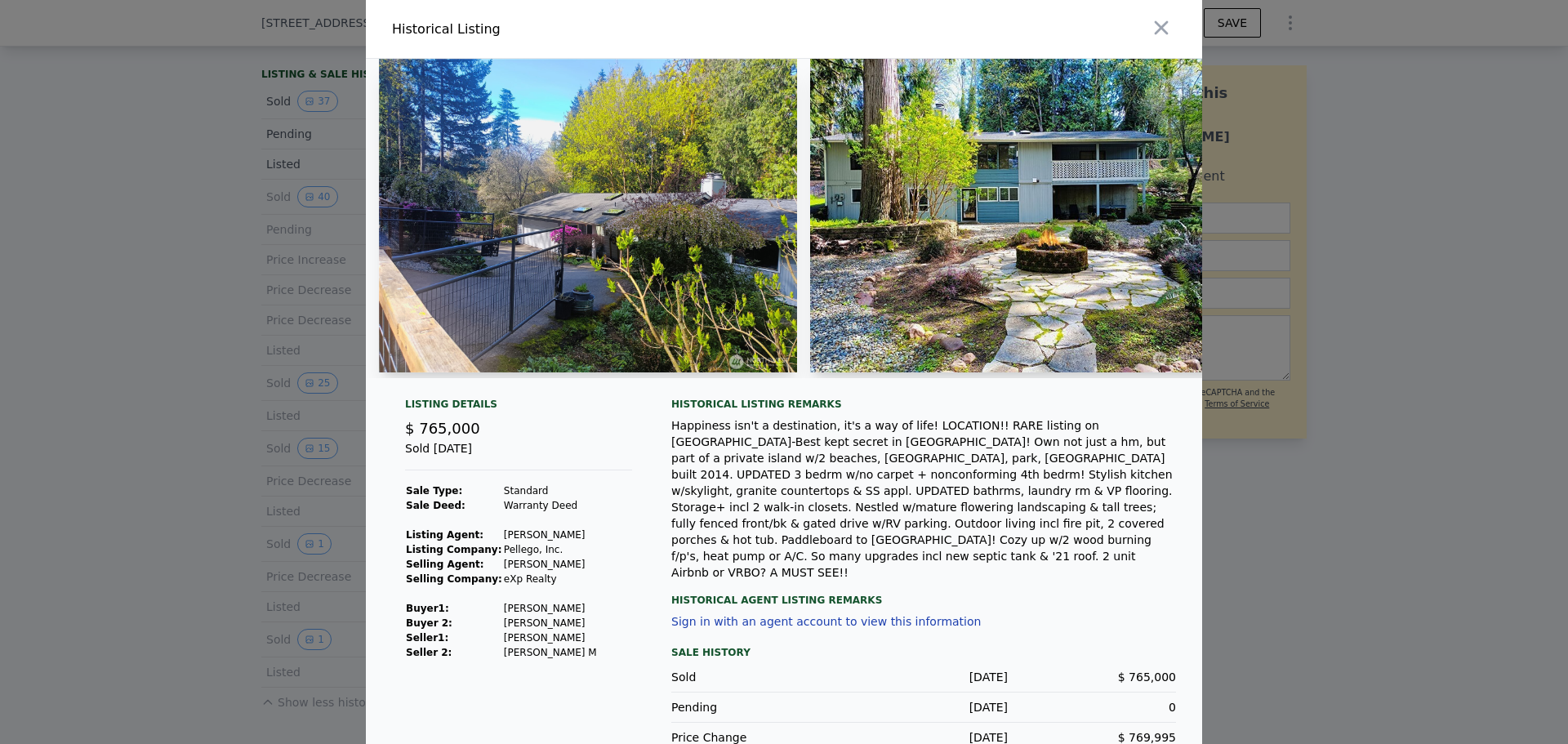
click at [105, 510] on div at bounding box center [784, 372] width 1568 height 744
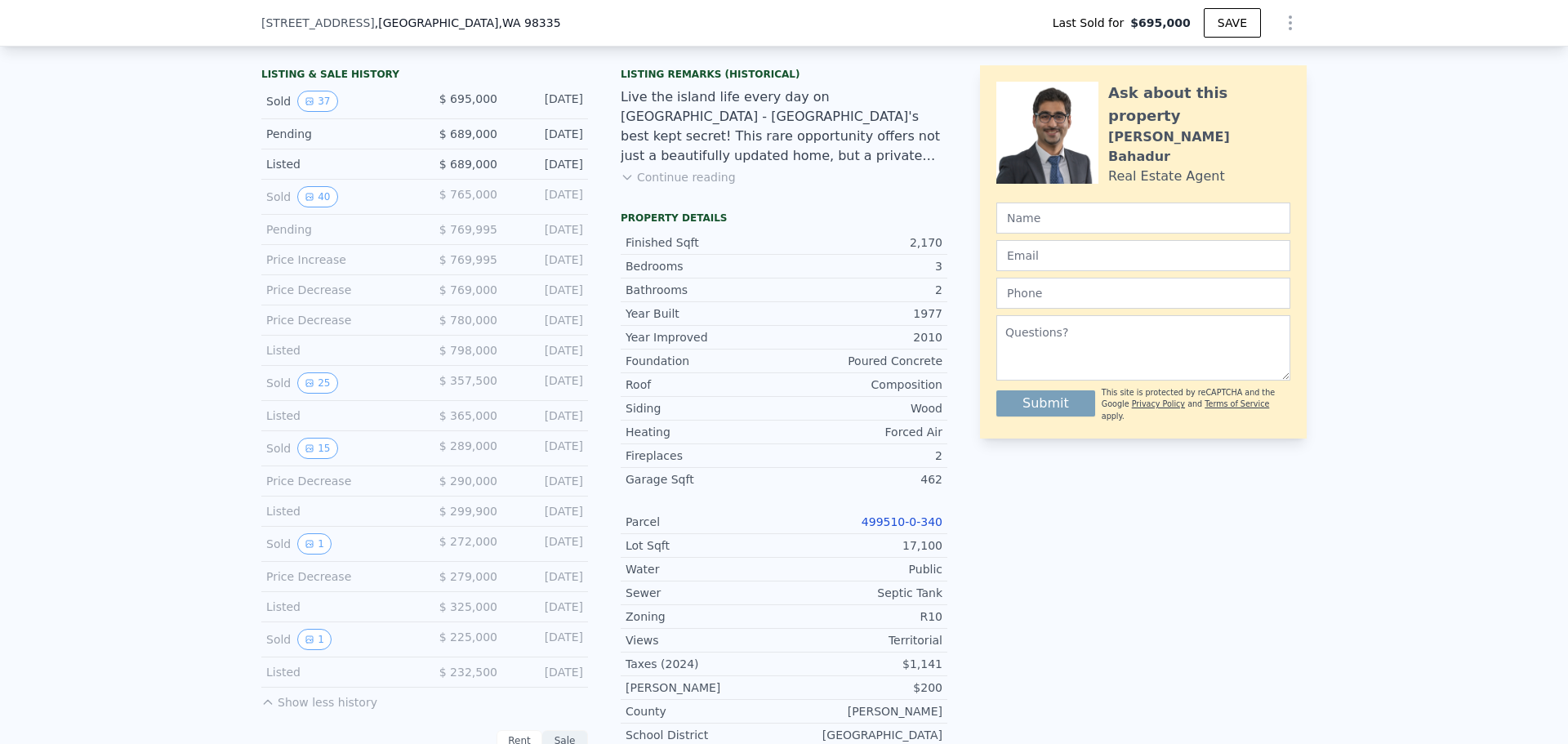
click at [317, 112] on button "37" at bounding box center [317, 101] width 40 height 21
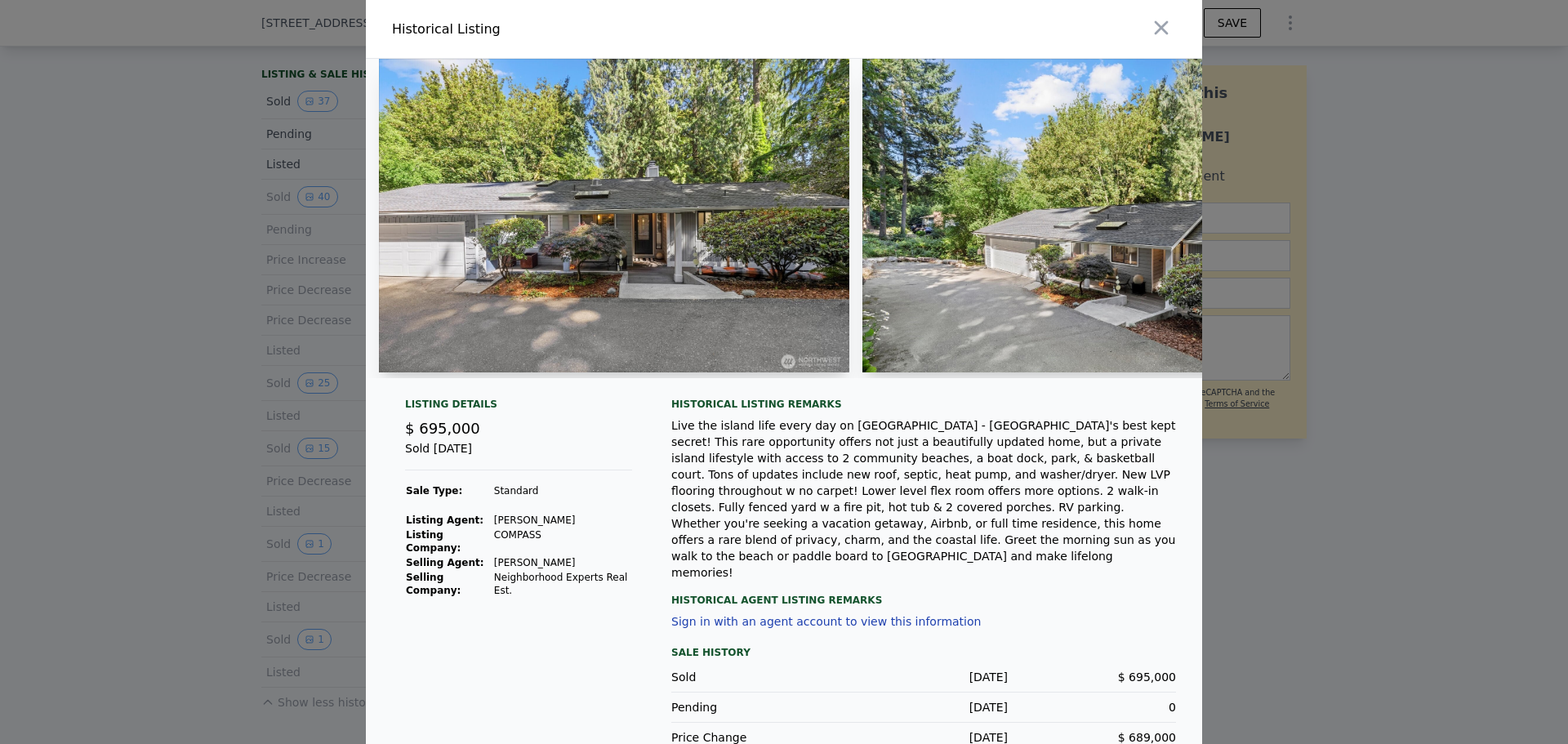
click at [198, 329] on div at bounding box center [784, 372] width 1568 height 744
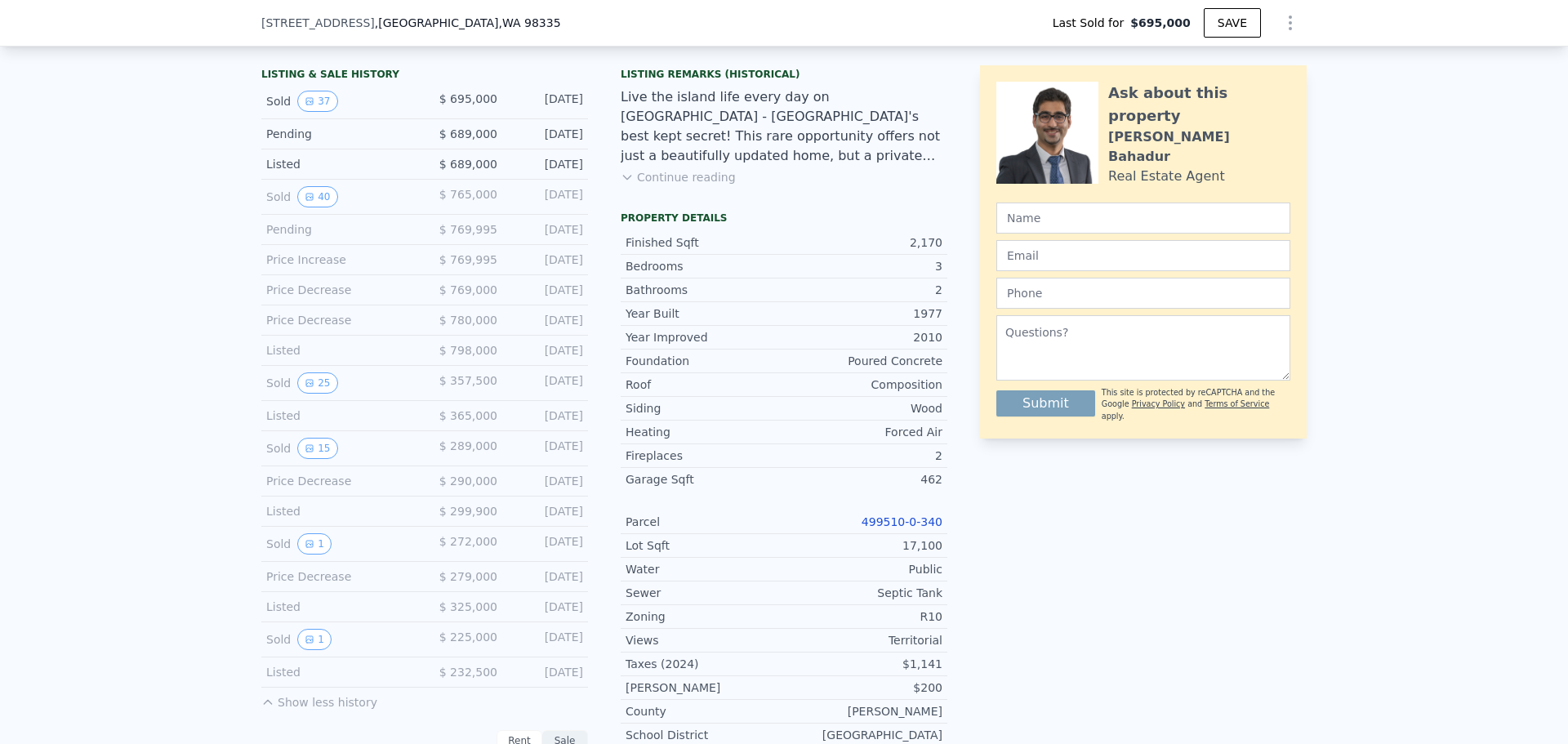
click at [305, 202] on icon "View historical data" at bounding box center [309, 196] width 10 height 10
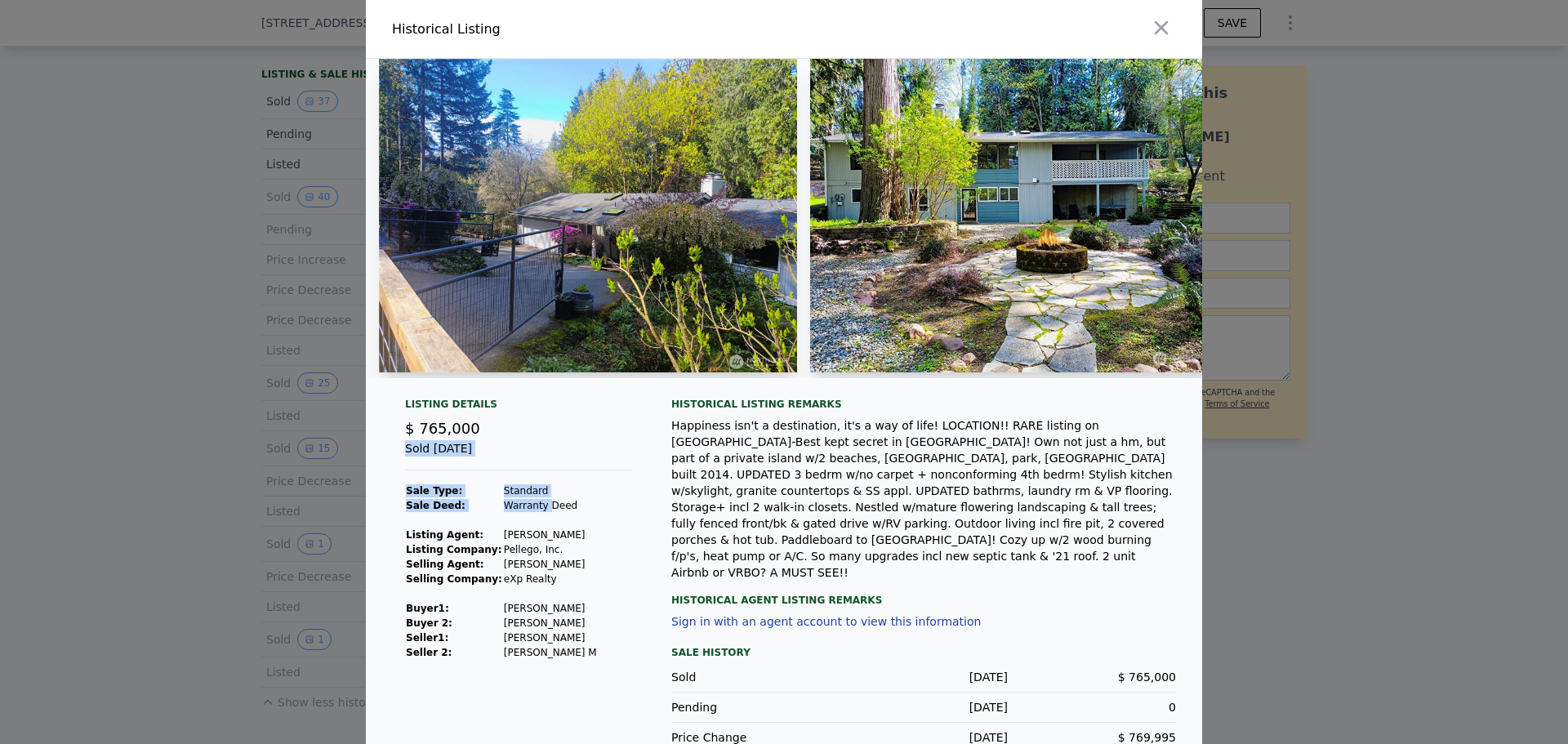
drag, startPoint x: 396, startPoint y: 518, endPoint x: 531, endPoint y: 513, distance: 135.1
click at [531, 513] on div "Listing Details $ 765,000 Sold [DATE] Sale Type: Standard Sale Deed: Warranty D…" at bounding box center [518, 621] width 253 height 446
click at [532, 513] on td "Warranty Deed" at bounding box center [550, 506] width 95 height 15
drag, startPoint x: 554, startPoint y: 516, endPoint x: 399, endPoint y: 516, distance: 155.0
click at [405, 513] on tr "Sale Deed: Warranty Deed" at bounding box center [501, 506] width 193 height 15
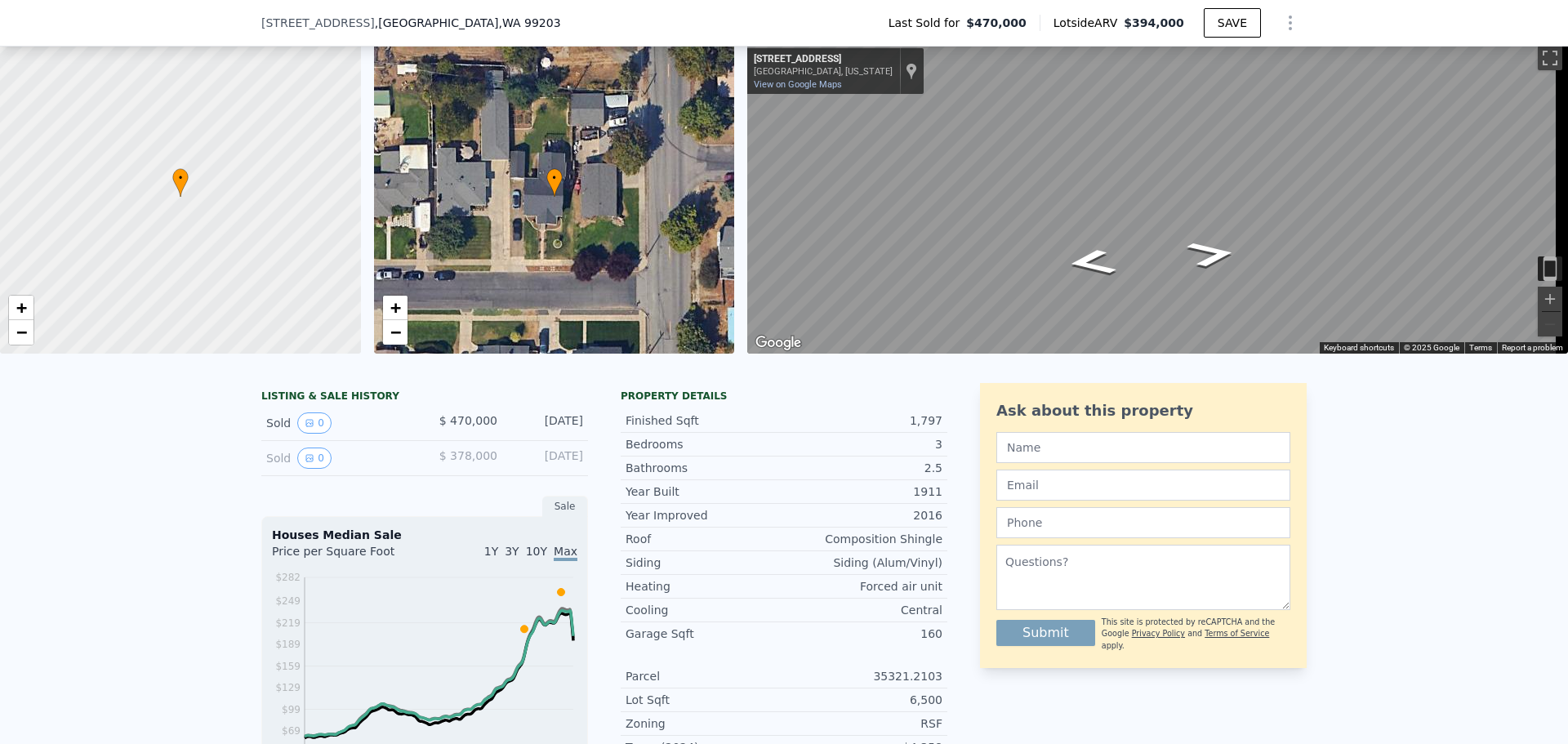
scroll to position [164, 0]
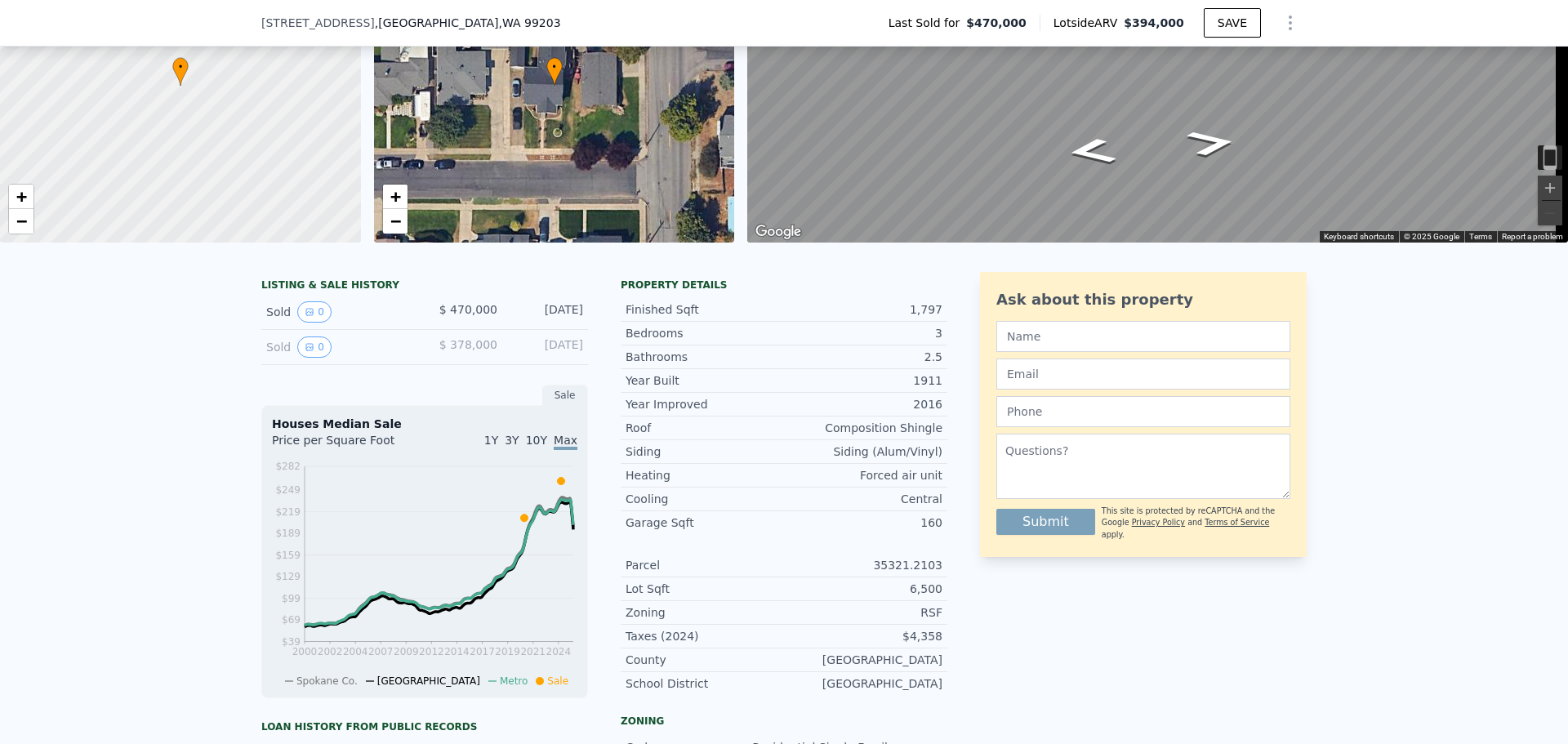
click at [308, 323] on button "0" at bounding box center [314, 312] width 35 height 21
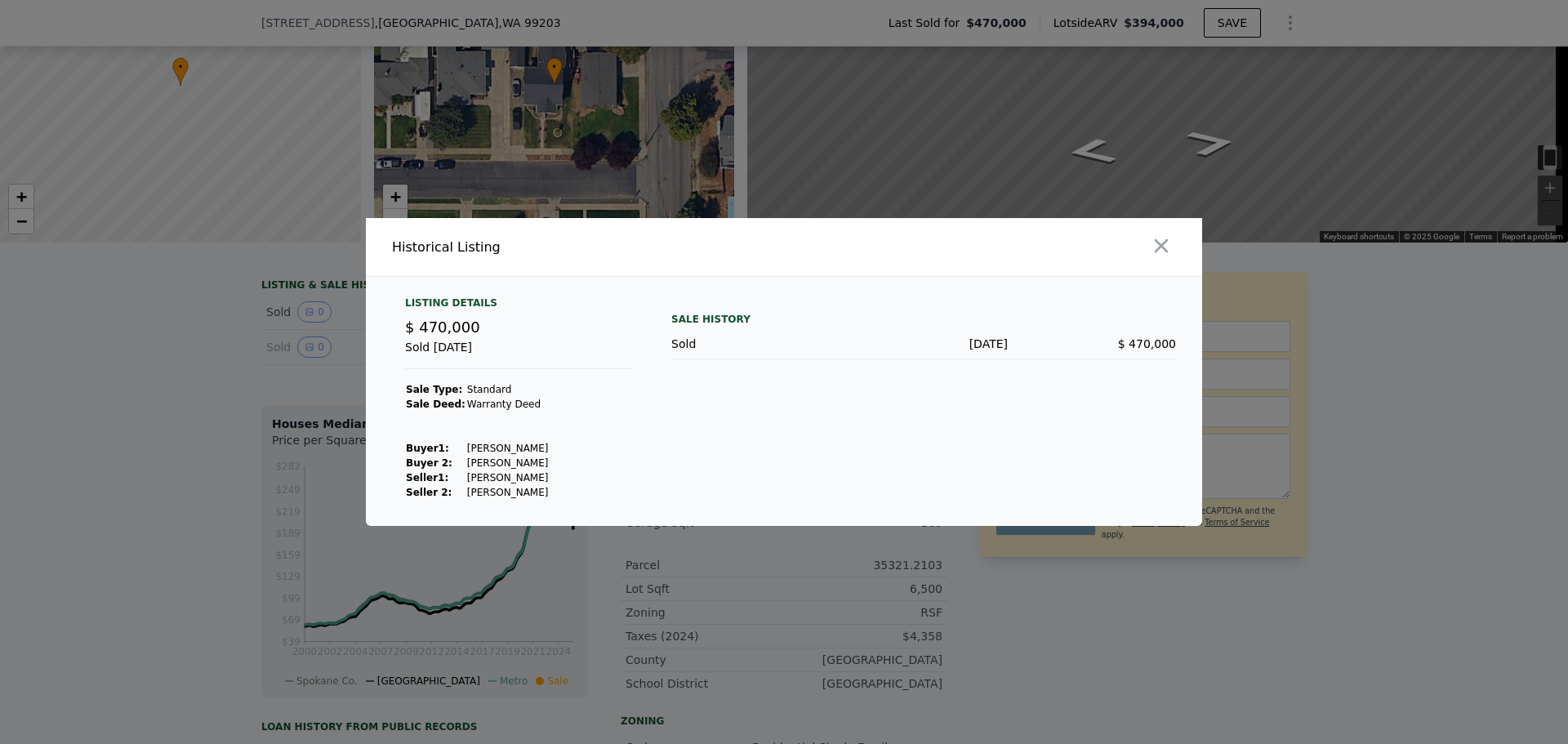
click at [111, 416] on div at bounding box center [784, 372] width 1568 height 744
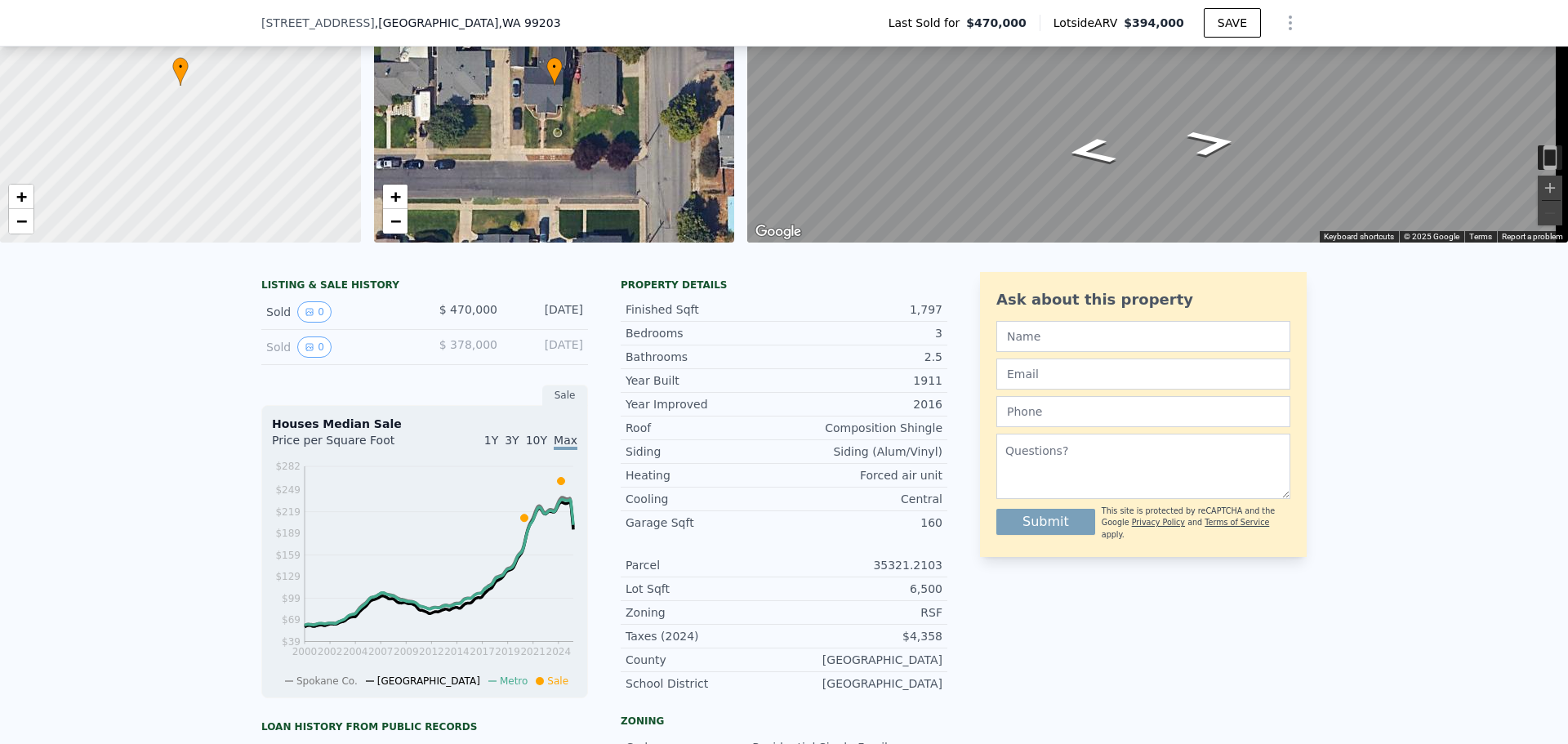
click at [298, 358] on button "0" at bounding box center [314, 348] width 35 height 21
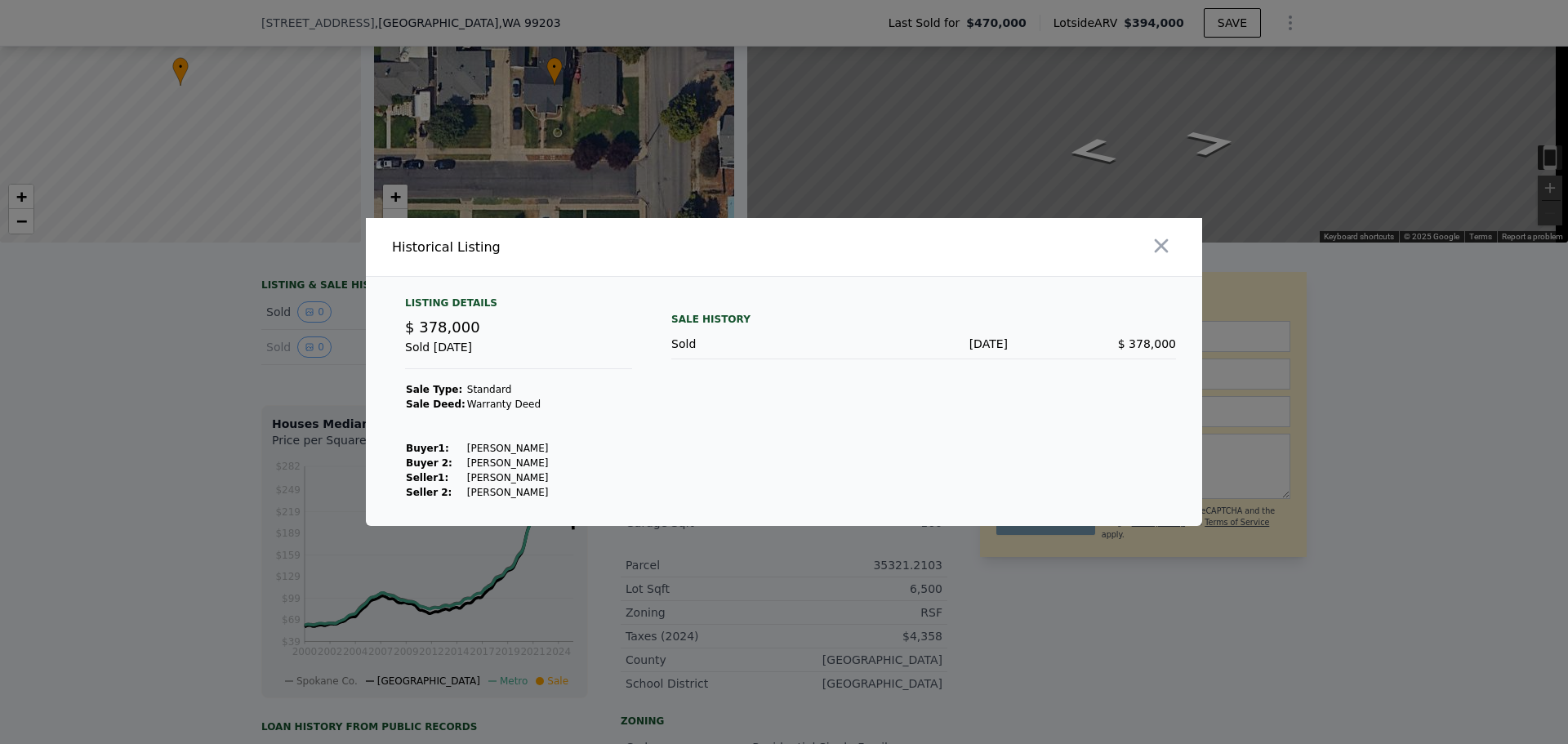
click at [200, 492] on div at bounding box center [784, 372] width 1568 height 744
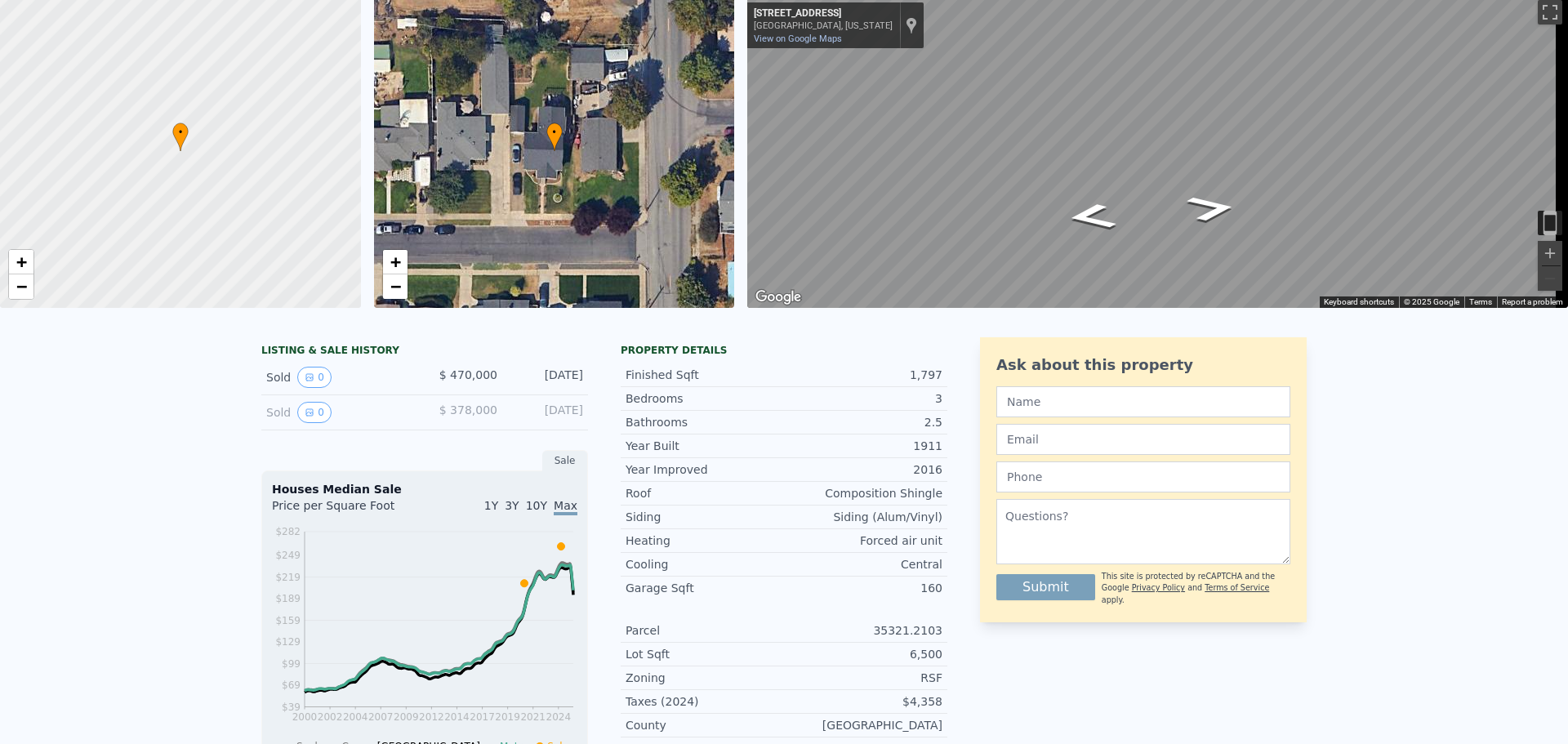
scroll to position [5, 0]
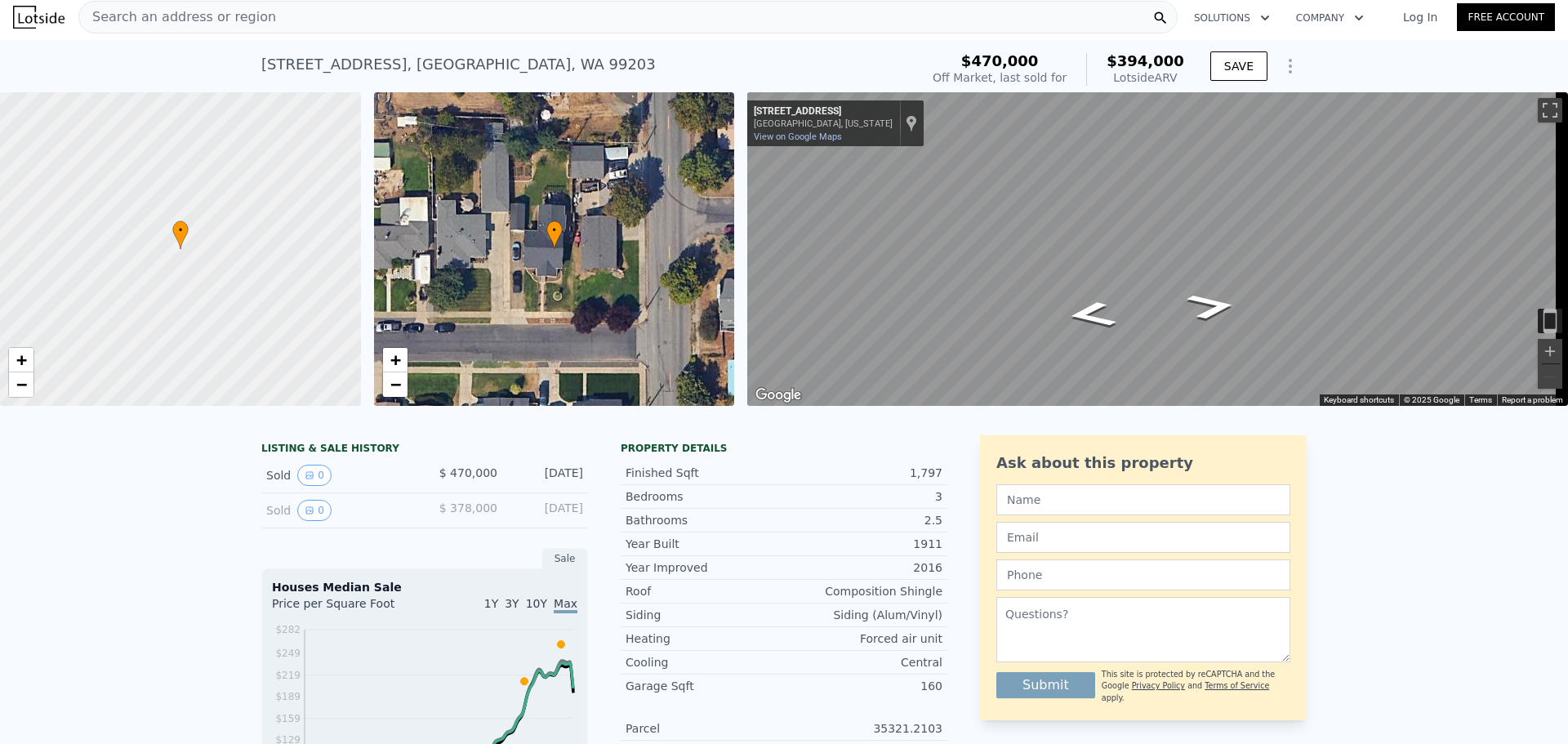
click at [298, 486] on button "0" at bounding box center [314, 476] width 35 height 21
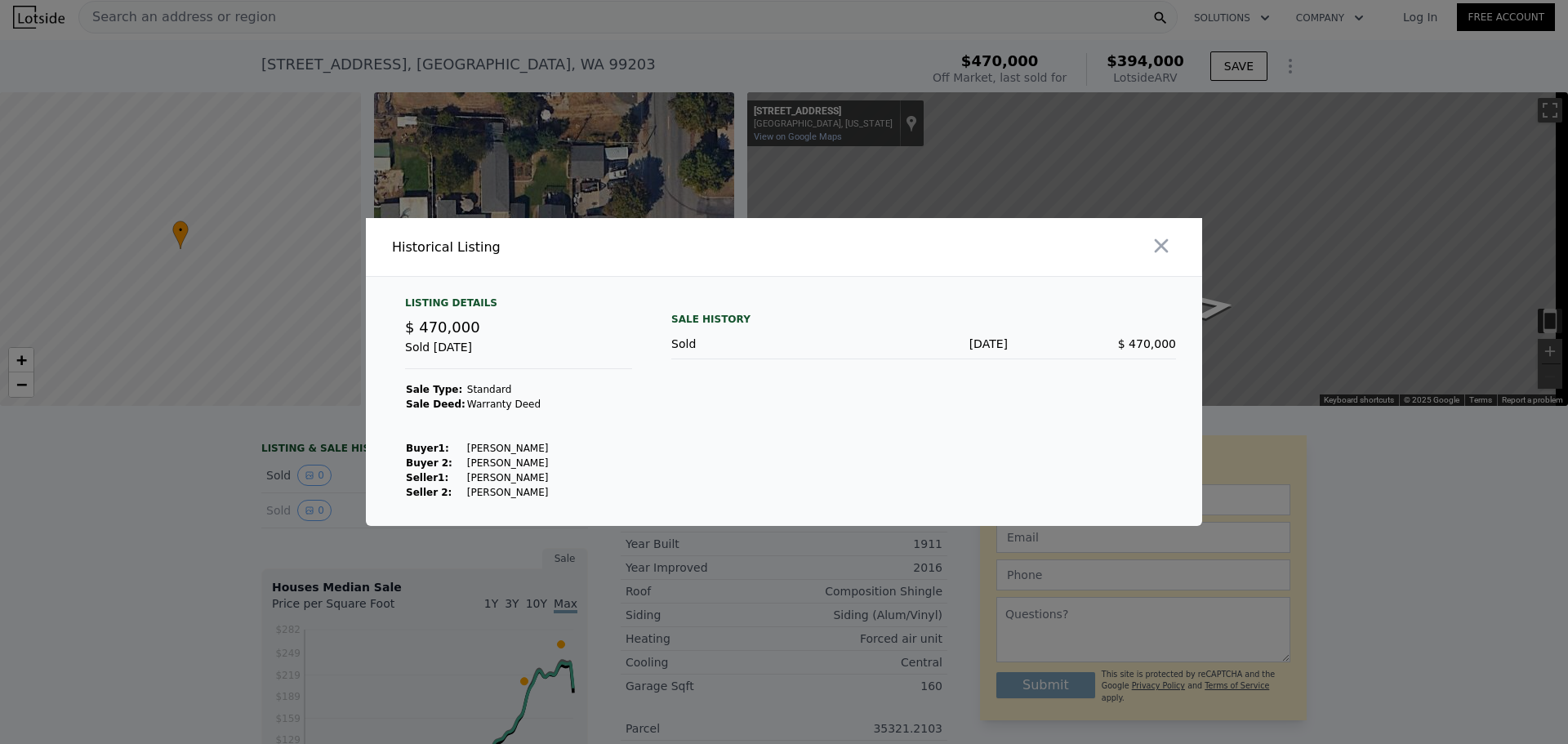
click at [202, 503] on div at bounding box center [784, 372] width 1568 height 744
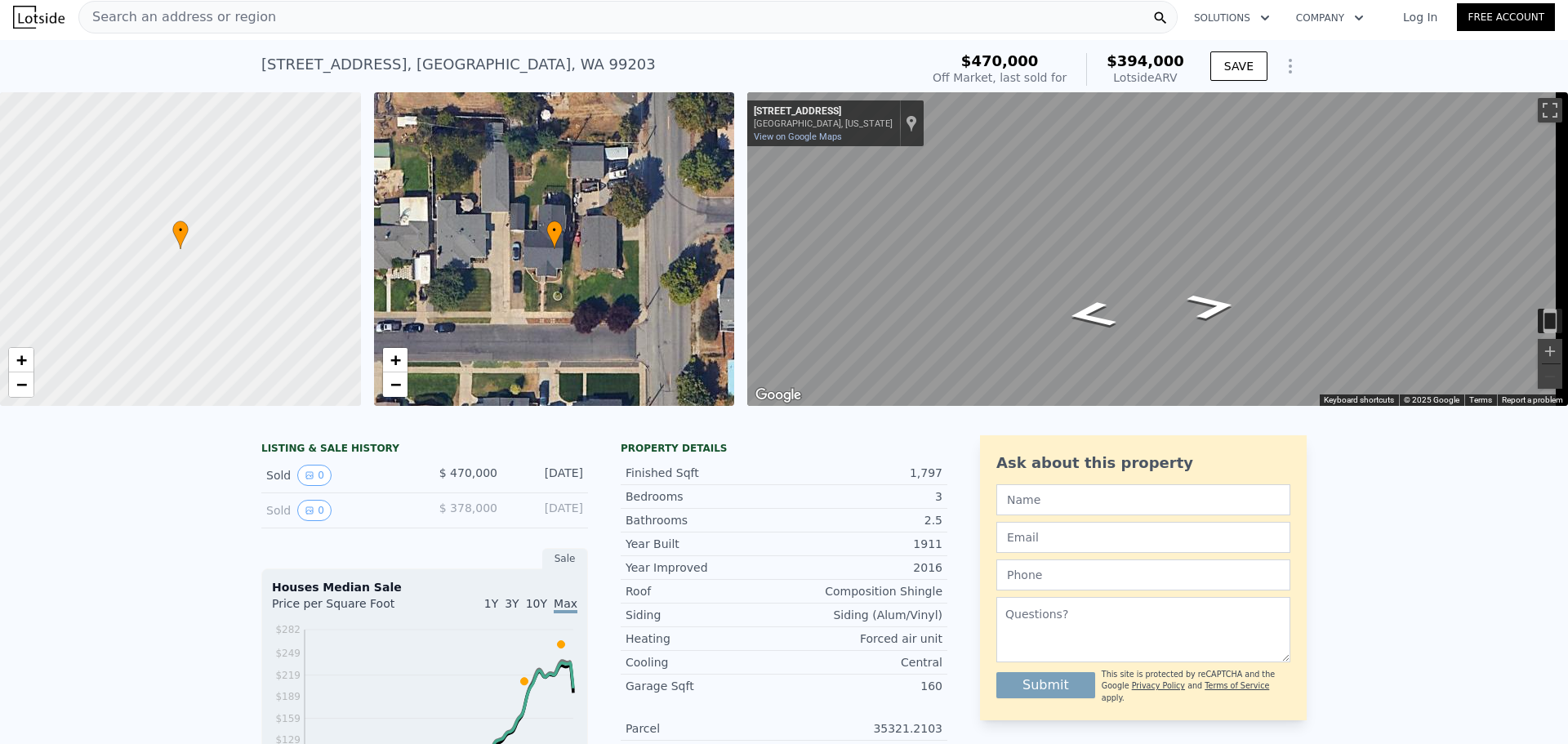
click at [306, 514] on icon "View historical data" at bounding box center [309, 510] width 6 height 6
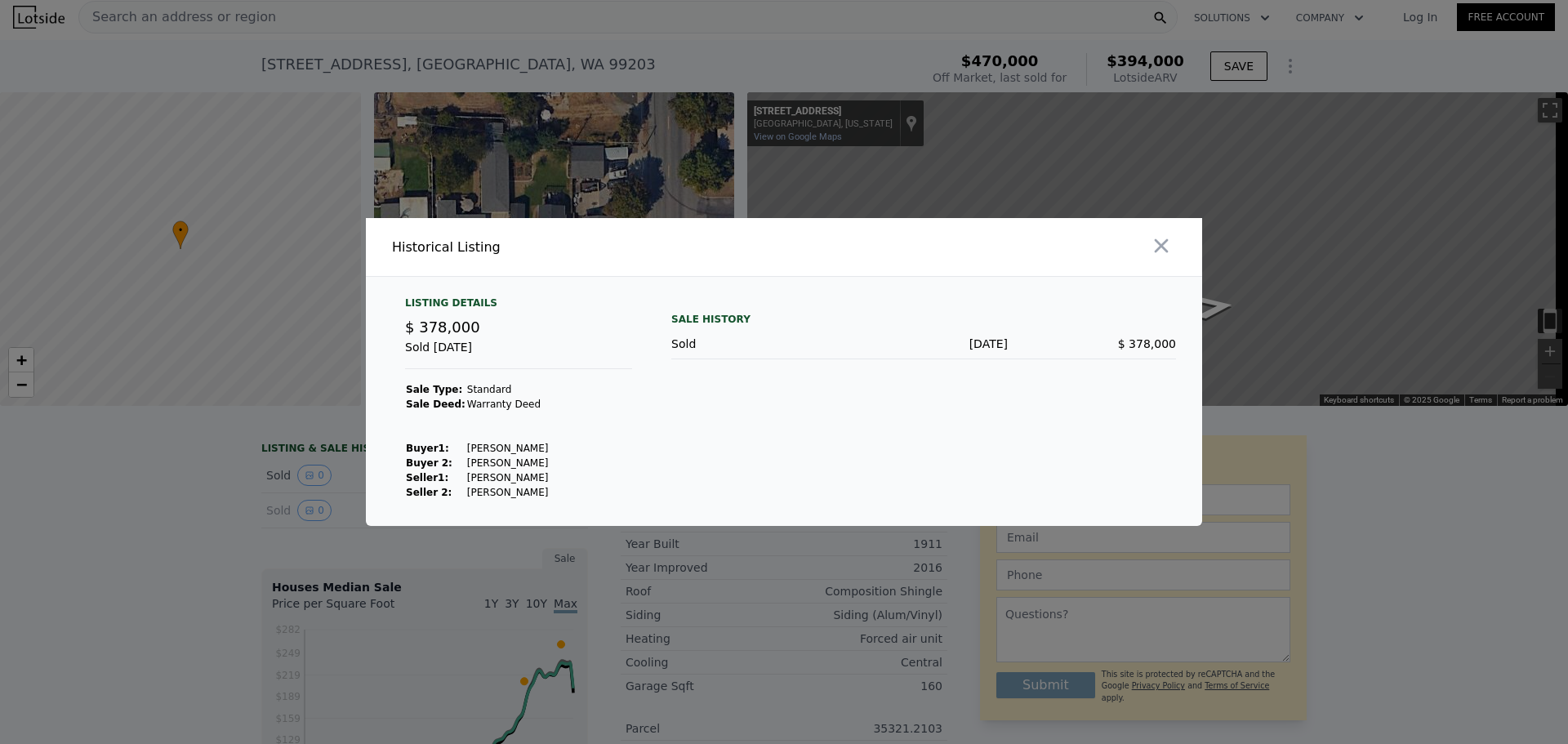
click at [196, 505] on div at bounding box center [784, 372] width 1568 height 744
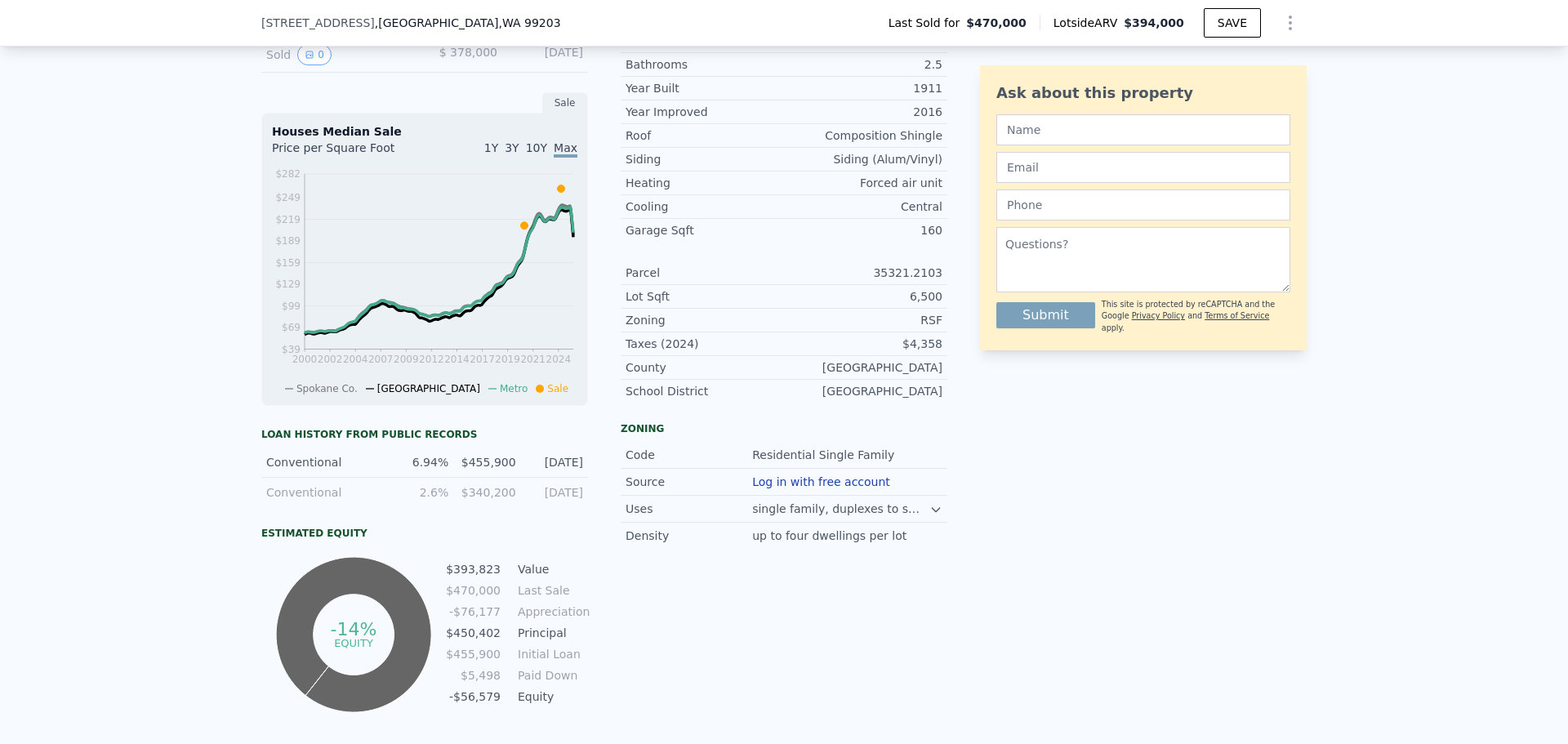
scroll to position [409, 0]
